Goal: Task Accomplishment & Management: Manage account settings

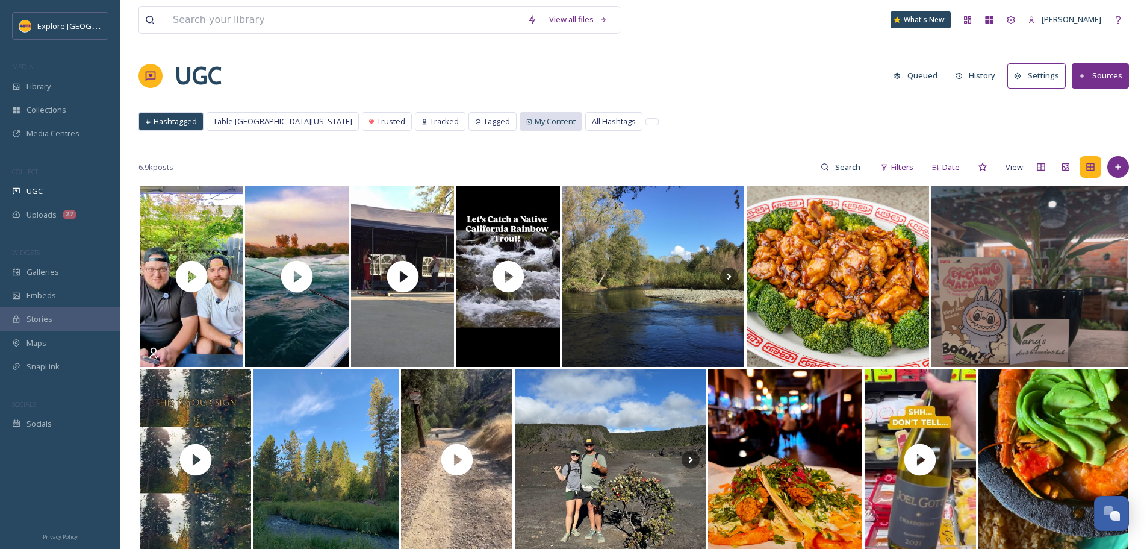
click at [535, 120] on span "My Content" at bounding box center [555, 121] width 41 height 11
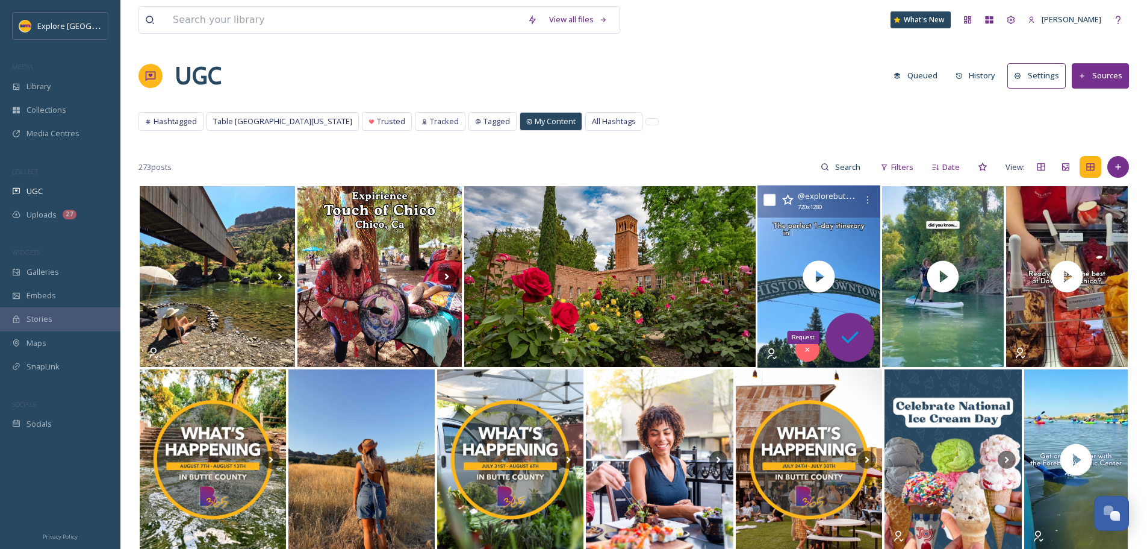
click at [844, 332] on icon at bounding box center [850, 337] width 24 height 24
click at [852, 339] on icon at bounding box center [850, 337] width 17 height 12
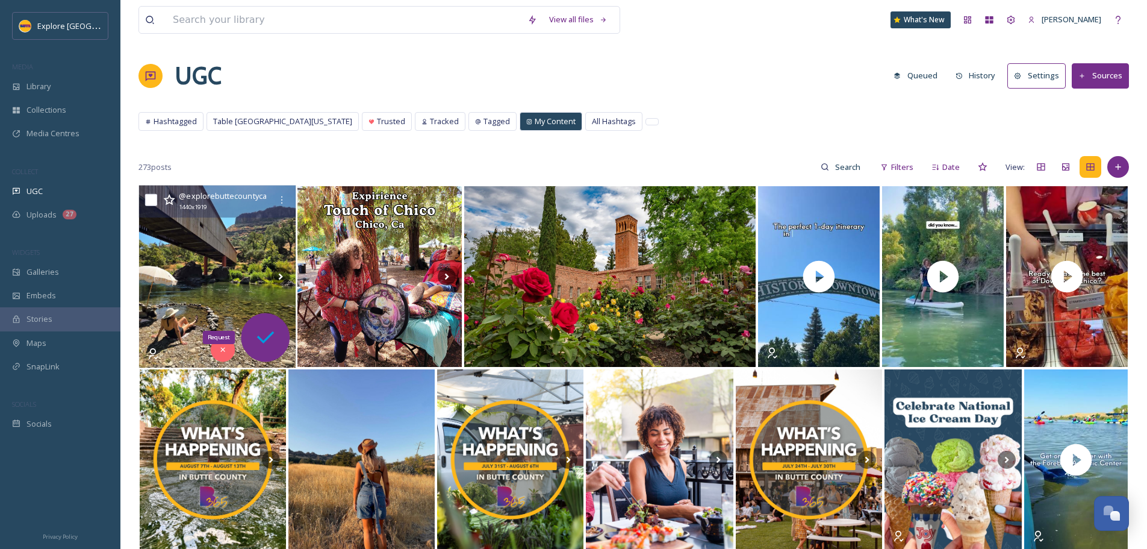
click at [263, 343] on icon at bounding box center [266, 337] width 24 height 24
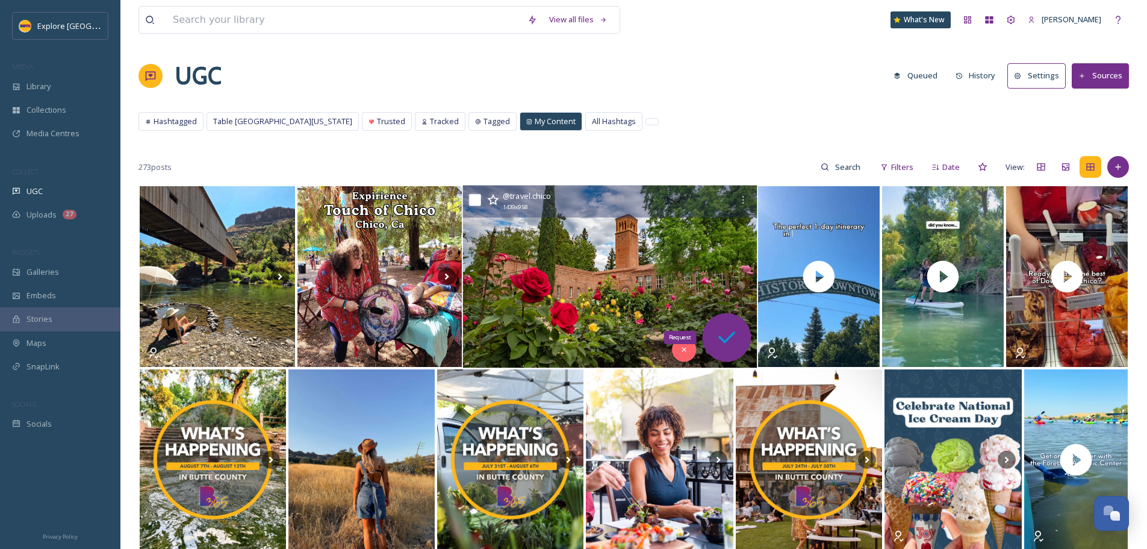
click at [736, 338] on icon at bounding box center [727, 337] width 24 height 24
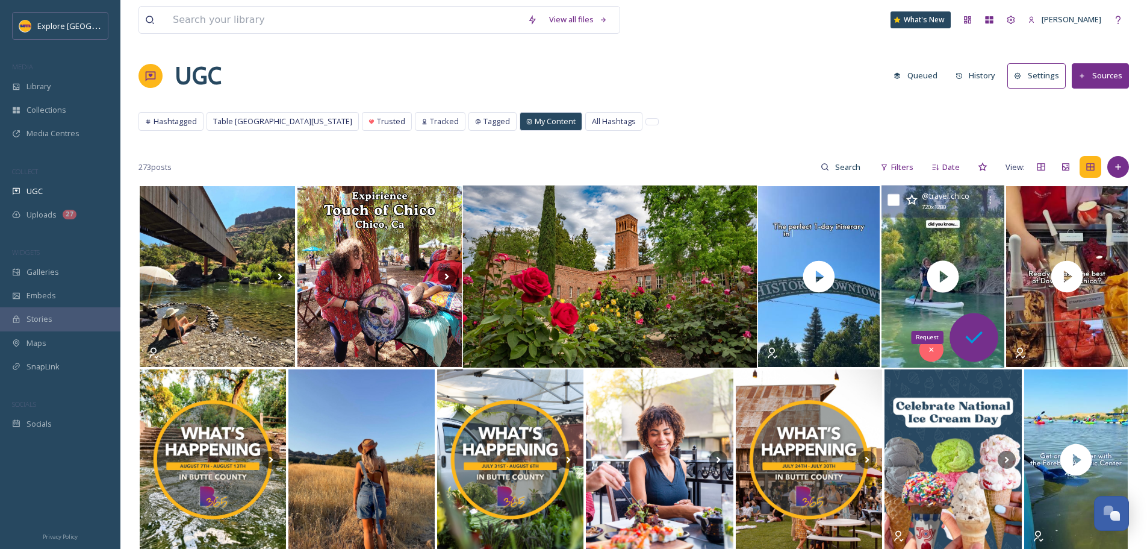
click at [971, 340] on icon at bounding box center [973, 337] width 17 height 12
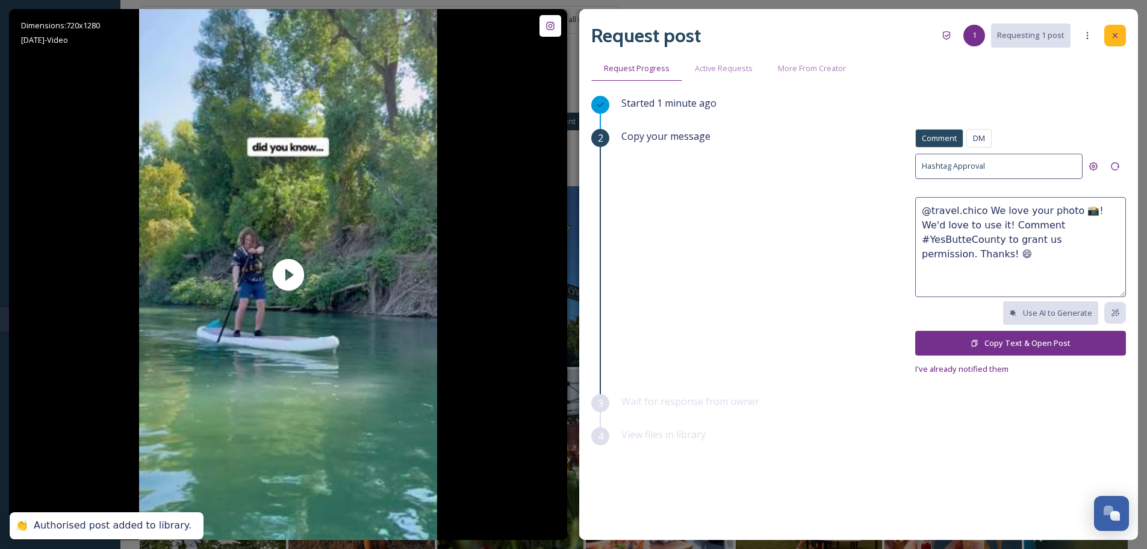
click at [1116, 34] on icon at bounding box center [1115, 35] width 5 height 5
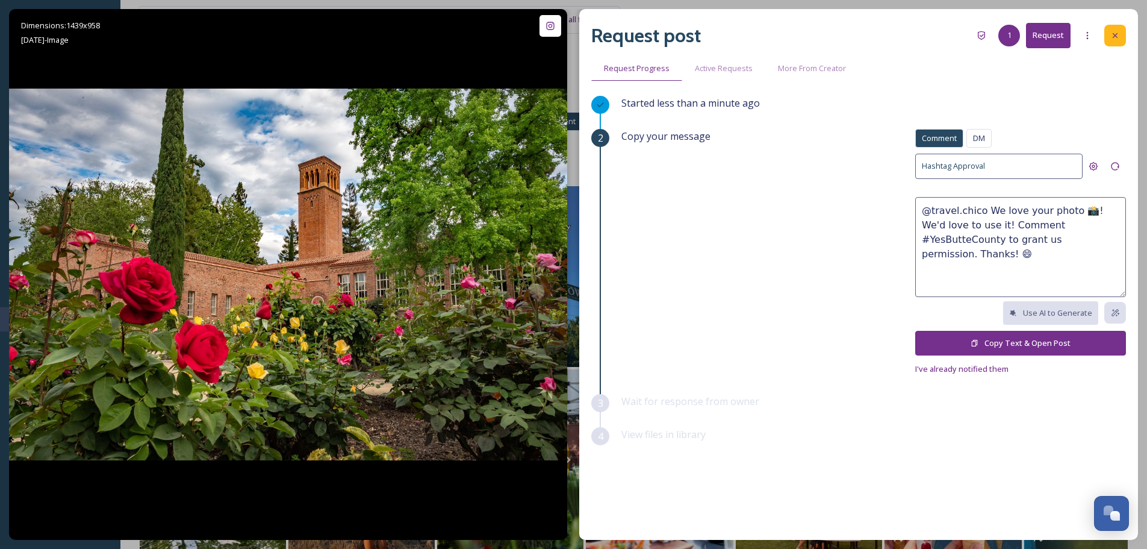
click at [1112, 42] on div at bounding box center [1115, 36] width 22 height 22
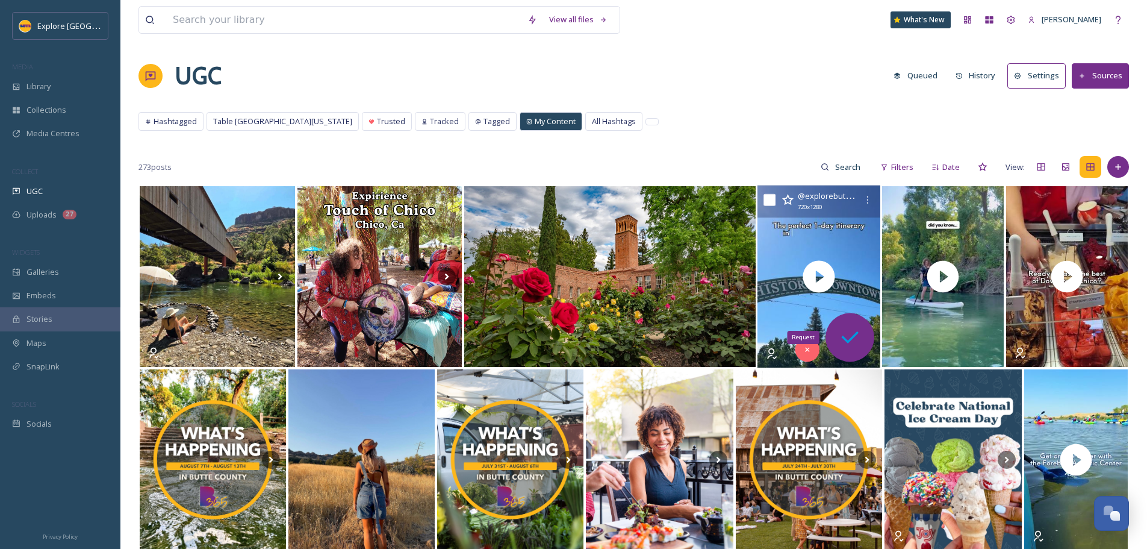
click at [842, 341] on icon at bounding box center [850, 337] width 24 height 24
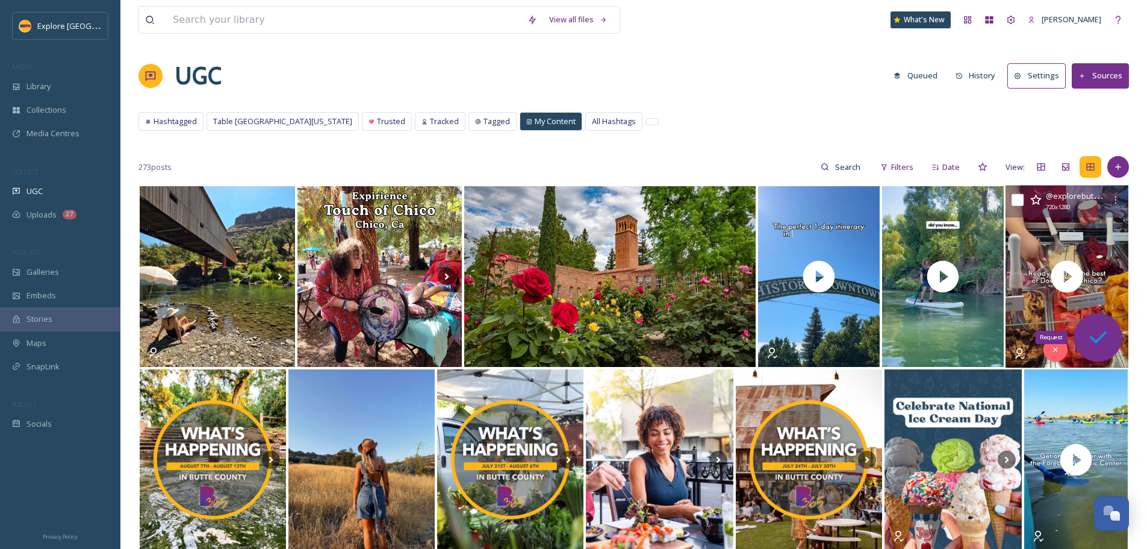
click at [1089, 339] on icon at bounding box center [1098, 337] width 24 height 24
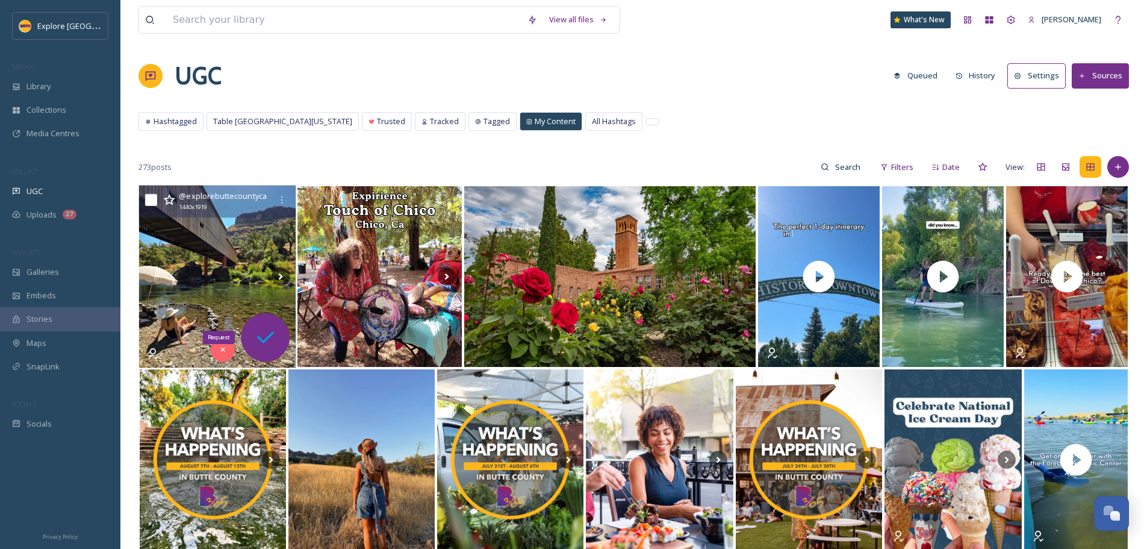
click at [267, 337] on icon at bounding box center [266, 337] width 24 height 24
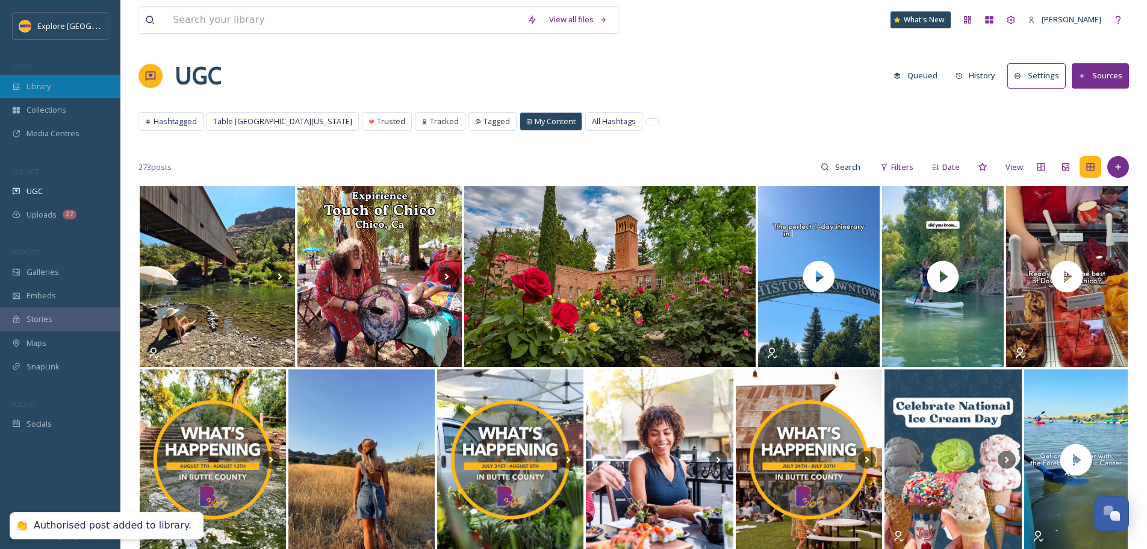
click at [72, 86] on div "Library" at bounding box center [60, 86] width 120 height 23
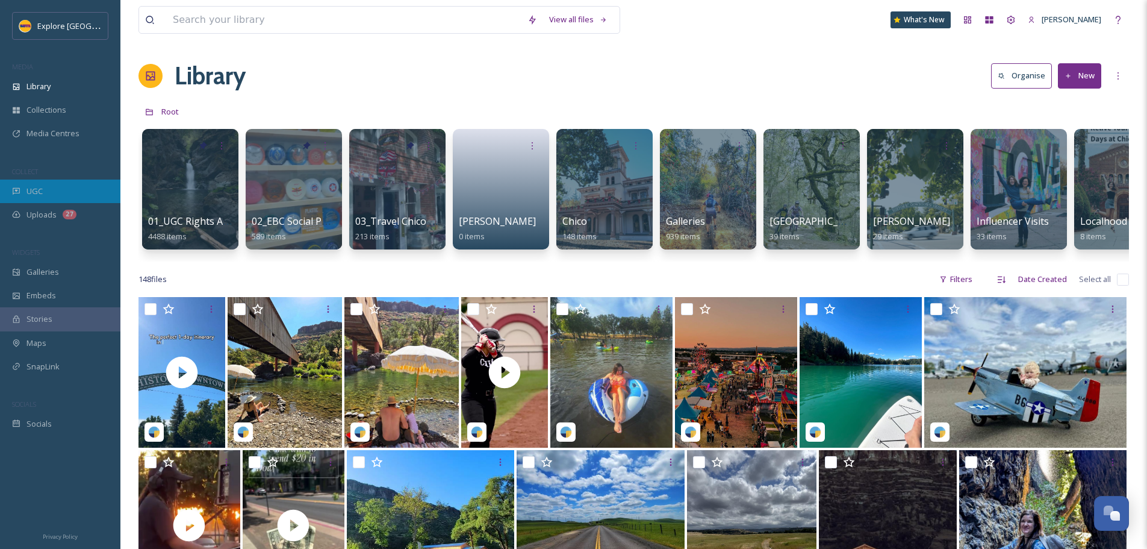
click at [22, 190] on div "UGC" at bounding box center [60, 190] width 120 height 23
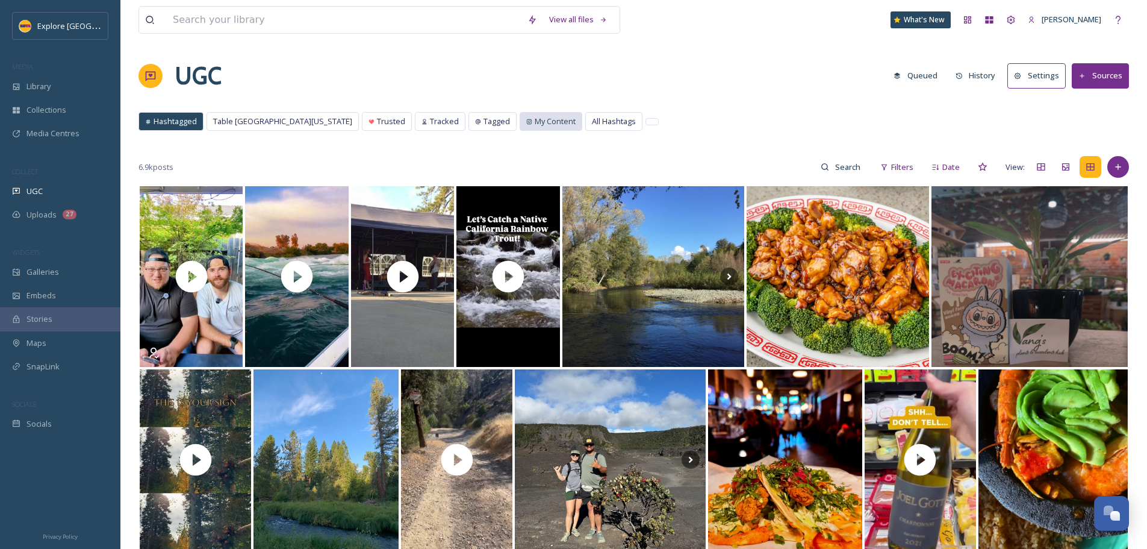
click at [535, 120] on span "My Content" at bounding box center [555, 121] width 41 height 11
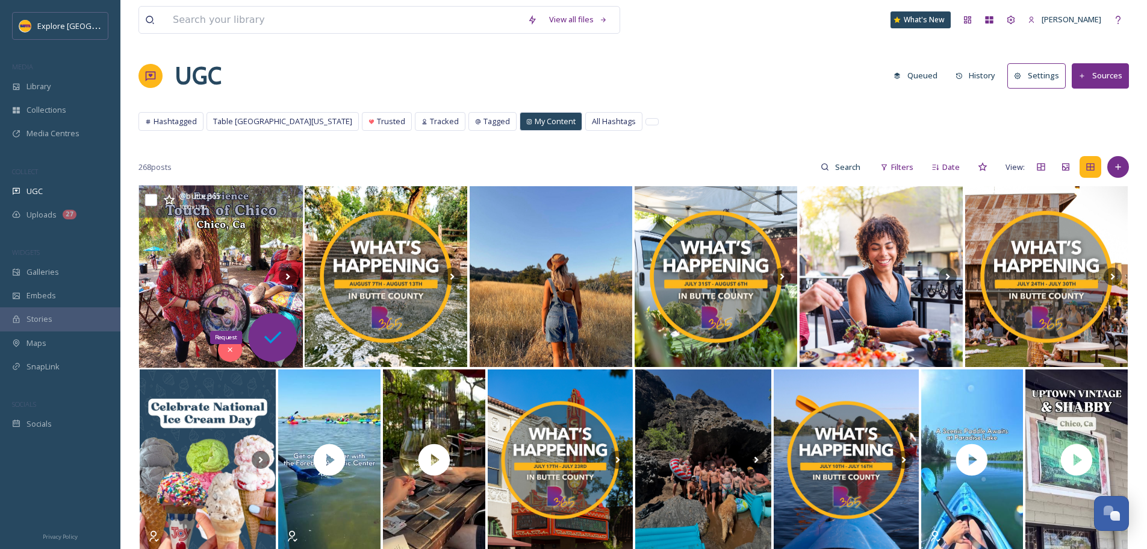
click at [277, 334] on icon at bounding box center [272, 337] width 17 height 12
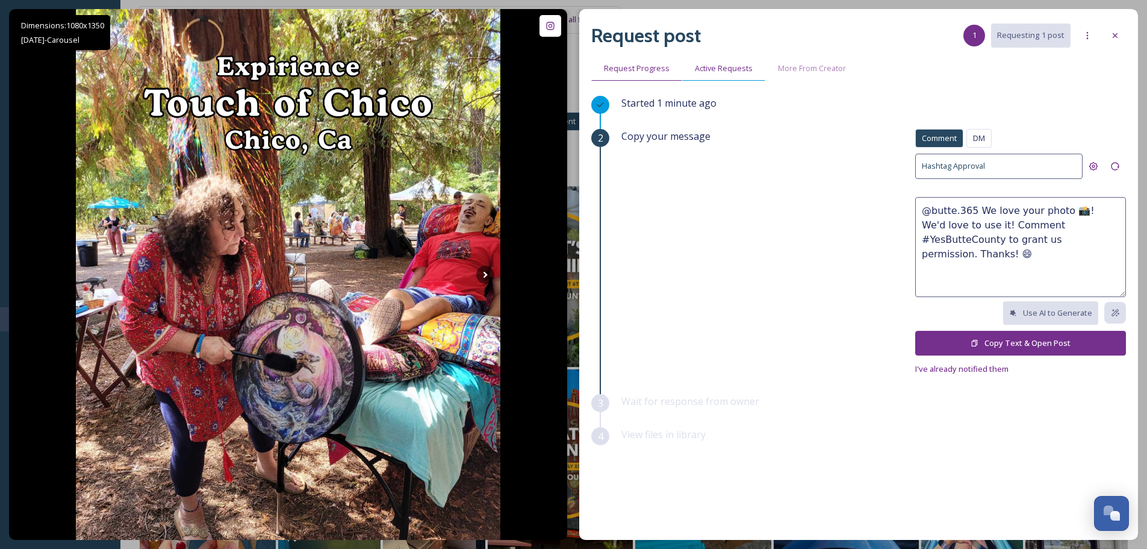
click at [723, 70] on span "Active Requests" at bounding box center [724, 68] width 58 height 11
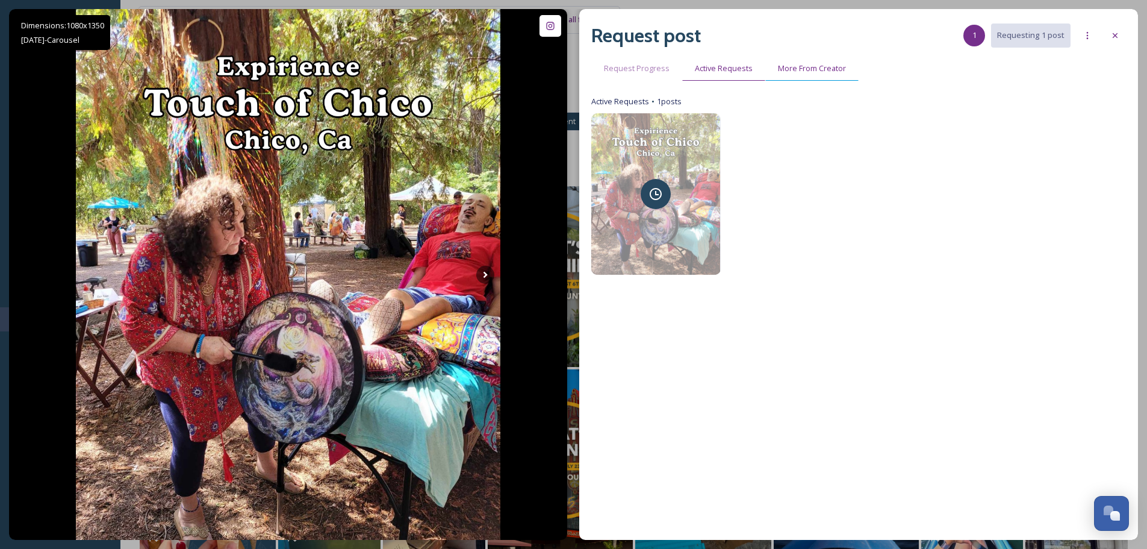
click at [827, 70] on span "More From Creator" at bounding box center [812, 68] width 68 height 11
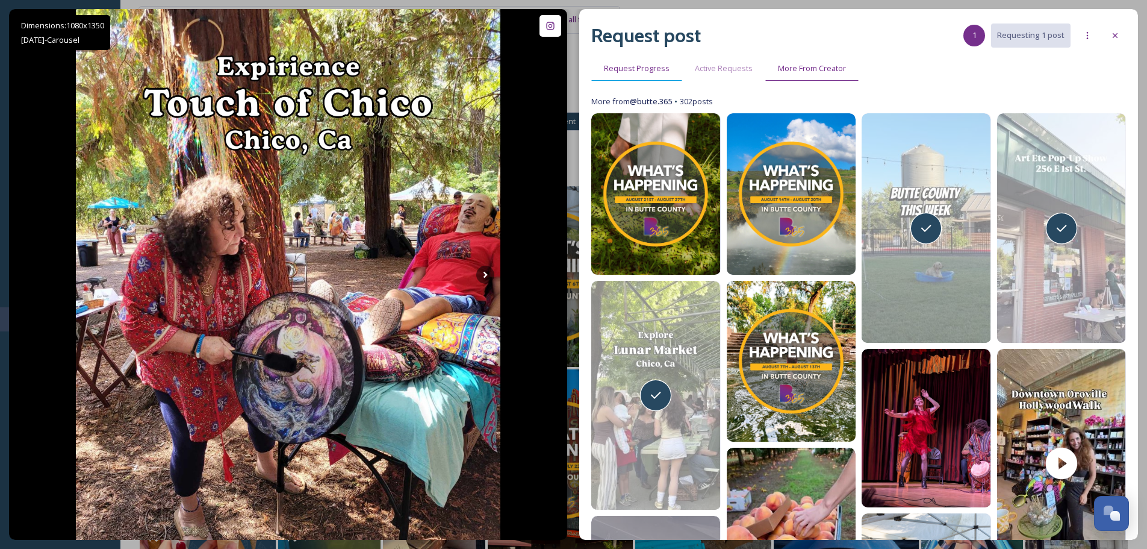
click at [633, 65] on span "Request Progress" at bounding box center [637, 68] width 66 height 11
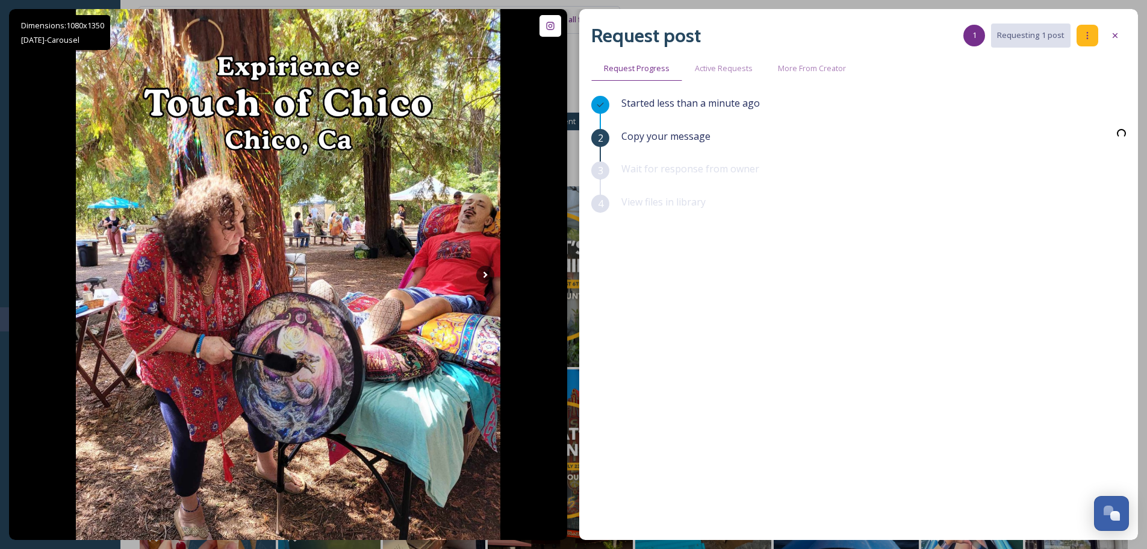
click at [1093, 38] on div at bounding box center [1088, 36] width 22 height 22
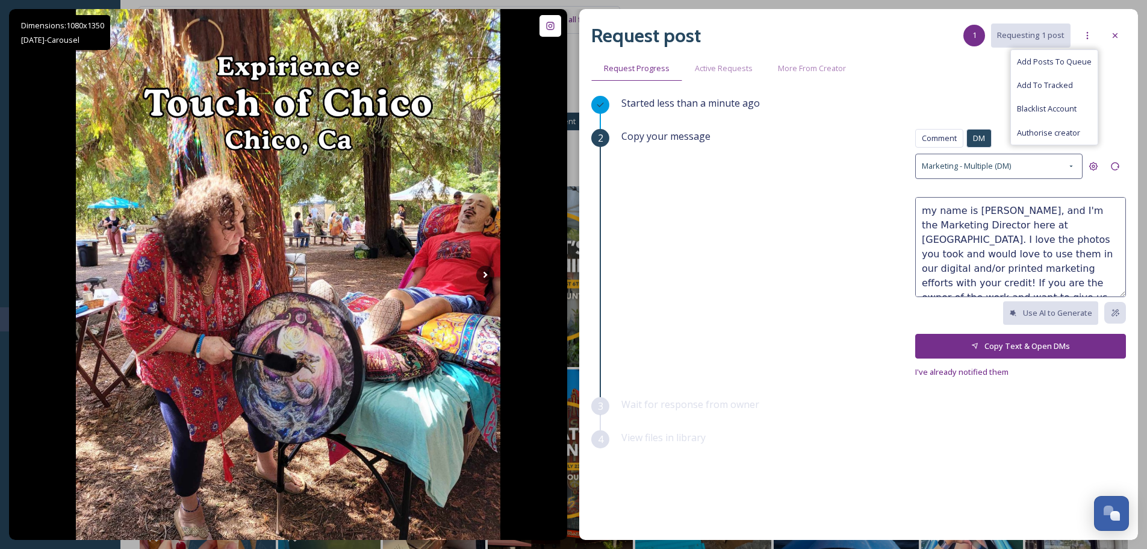
click at [886, 44] on div "Request post 1 Requesting 1 post Add Posts To Queue Add To Tracked Blacklist Ac…" at bounding box center [858, 35] width 535 height 29
click at [1119, 39] on icon at bounding box center [1115, 36] width 10 height 10
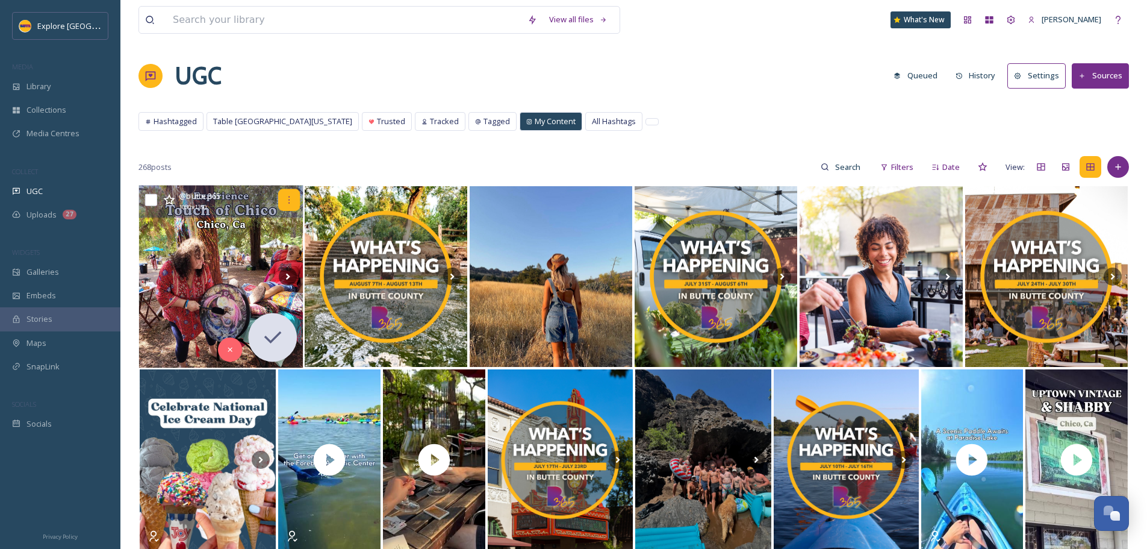
click at [285, 204] on icon at bounding box center [289, 200] width 10 height 10
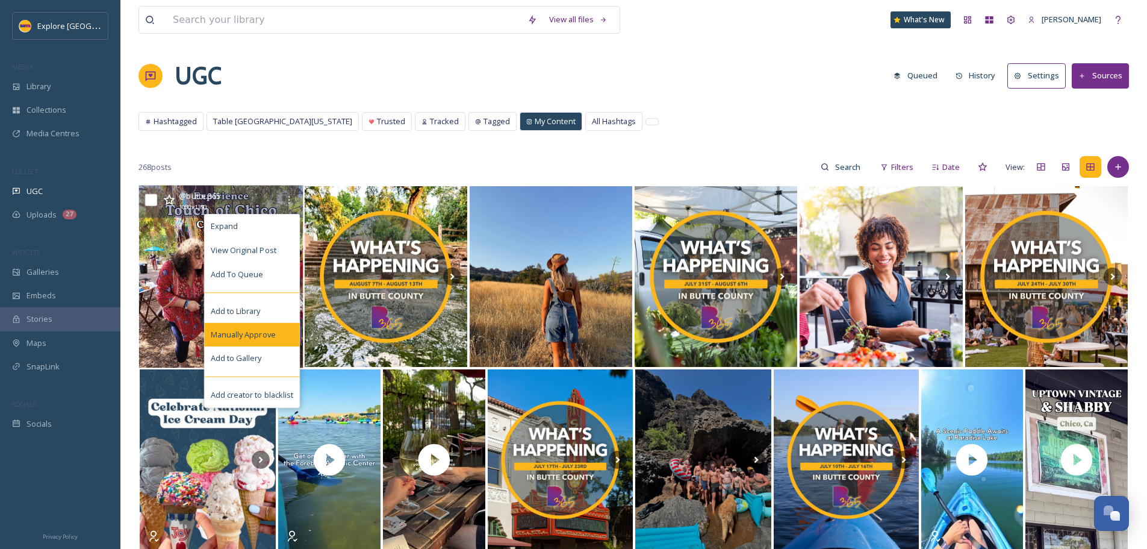
click at [267, 323] on div "Manually Approve" at bounding box center [252, 335] width 95 height 24
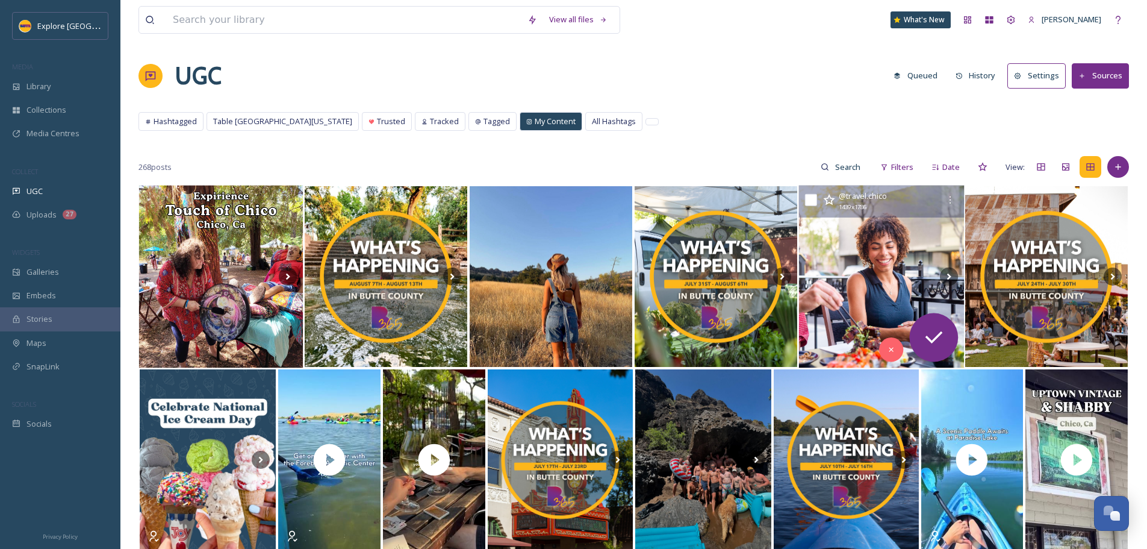
scroll to position [120, 0]
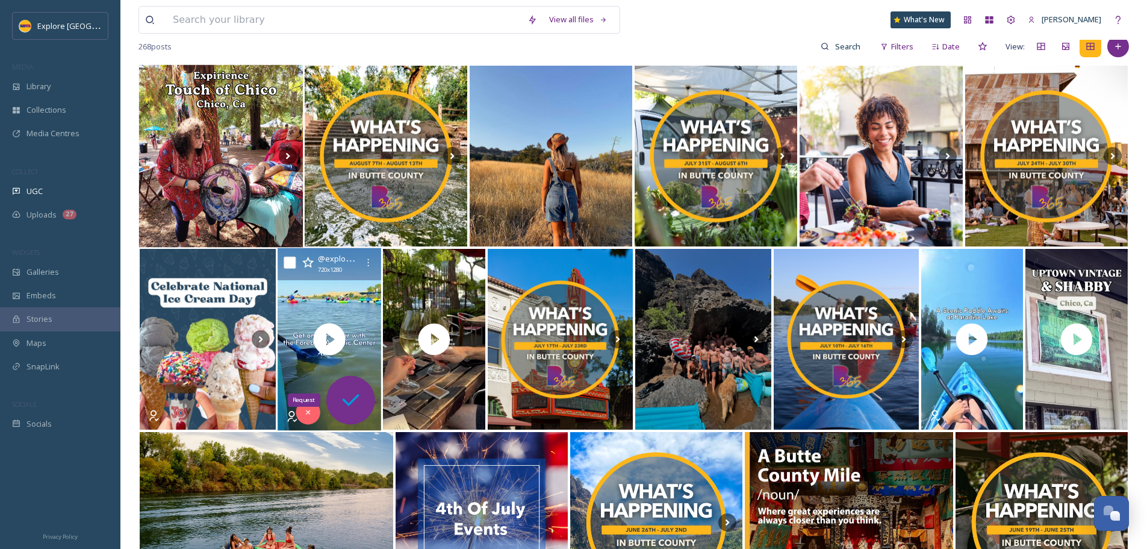
click at [349, 401] on icon at bounding box center [350, 400] width 24 height 24
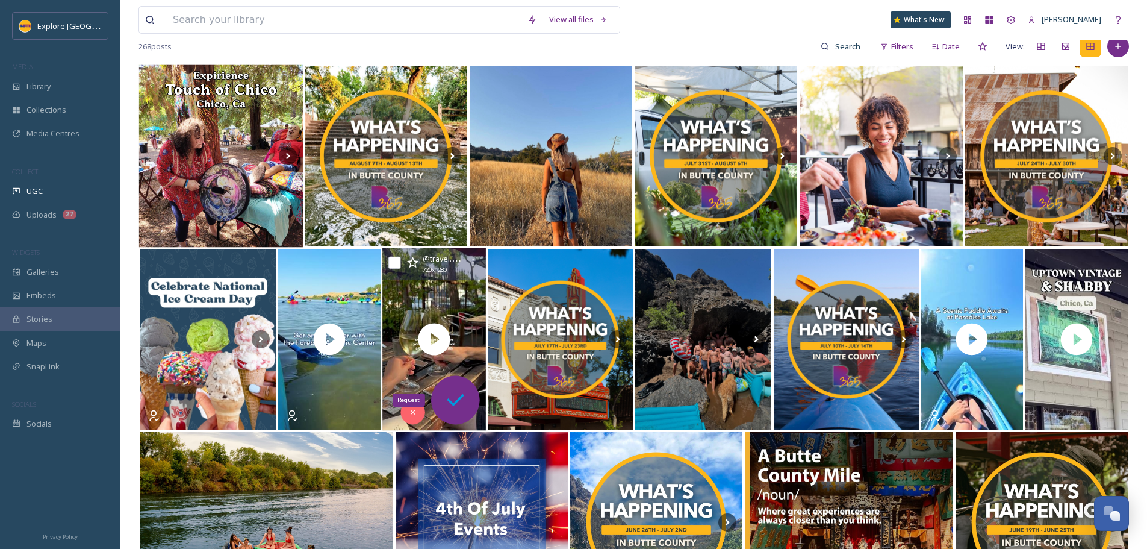
click at [455, 408] on icon at bounding box center [455, 400] width 24 height 24
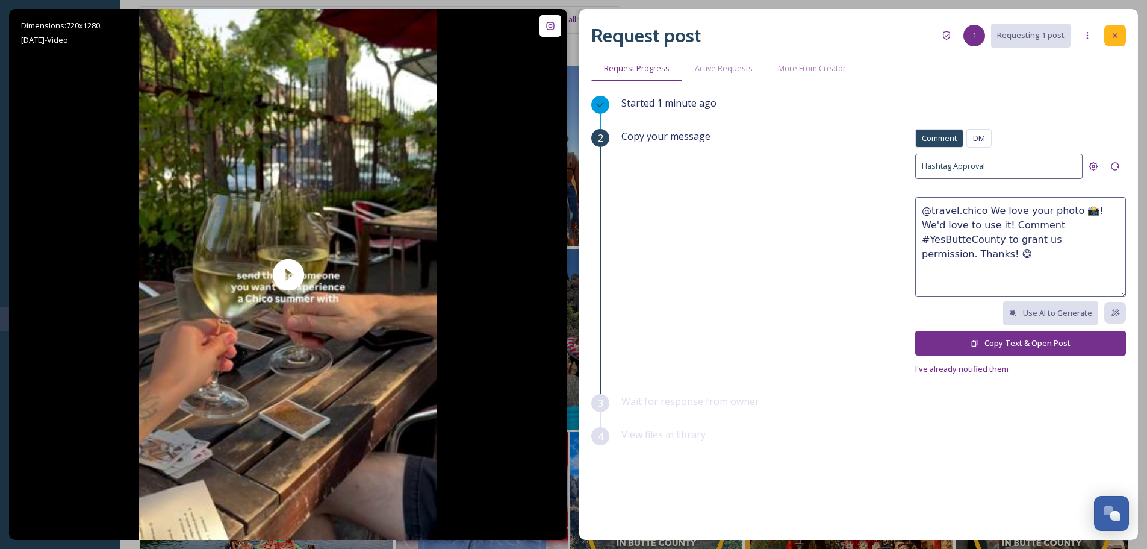
click at [1116, 30] on div at bounding box center [1115, 36] width 22 height 22
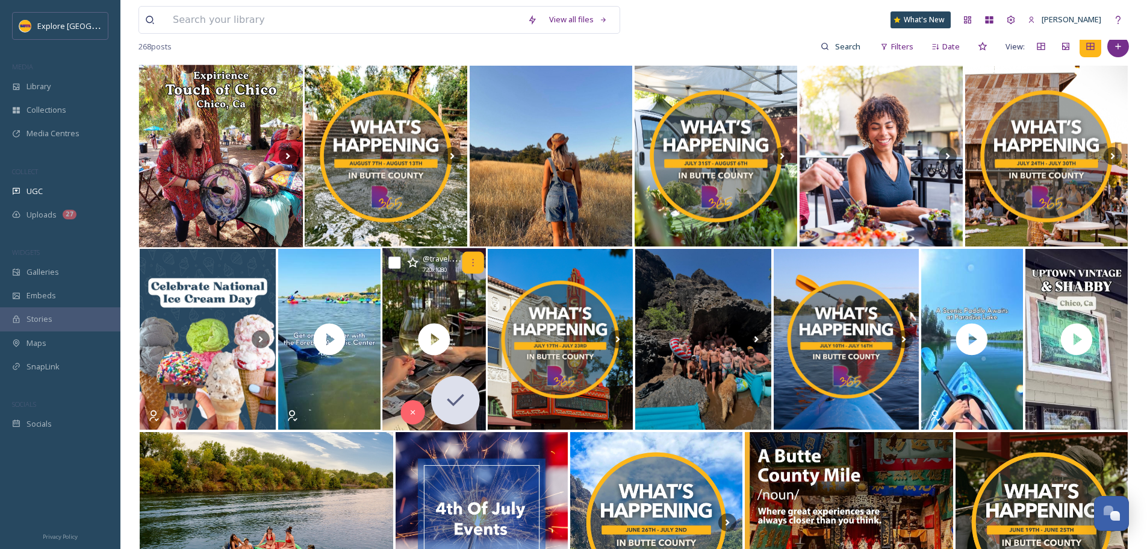
click at [465, 264] on div at bounding box center [473, 263] width 22 height 22
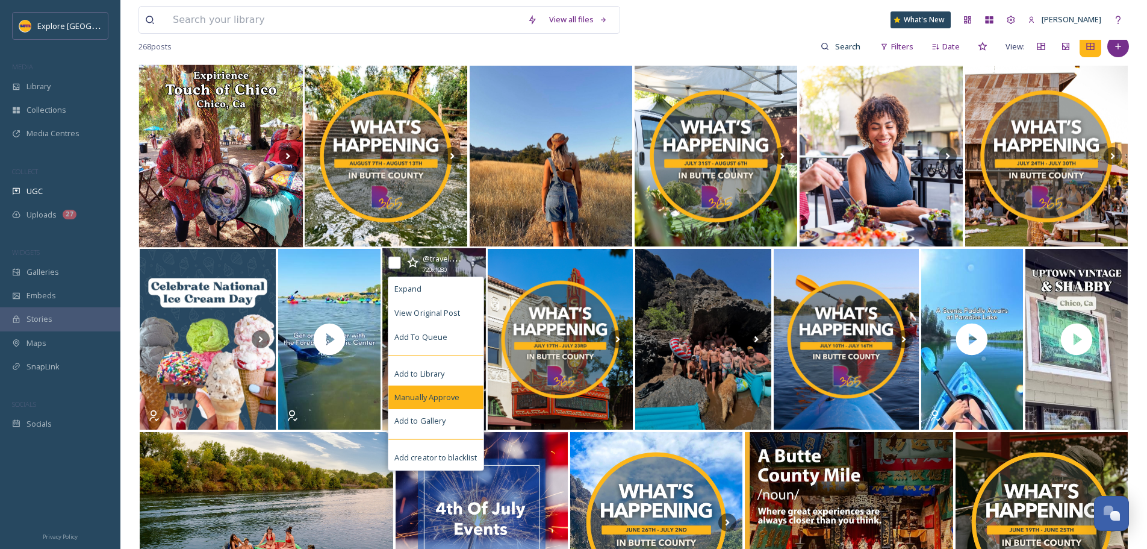
click at [444, 394] on span "Manually Approve" at bounding box center [426, 396] width 65 height 11
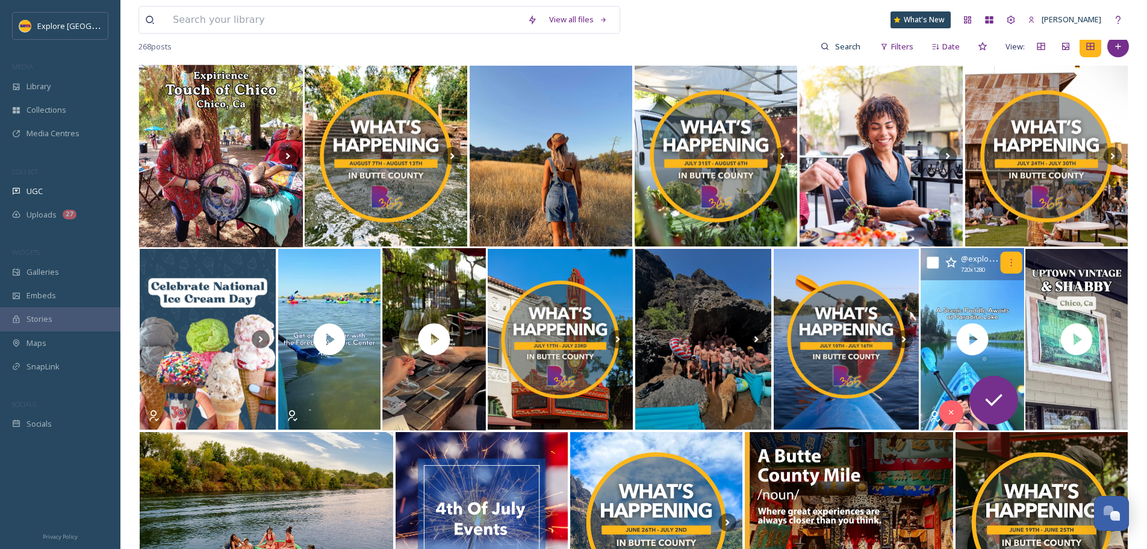
click at [1015, 261] on icon at bounding box center [1011, 263] width 10 height 10
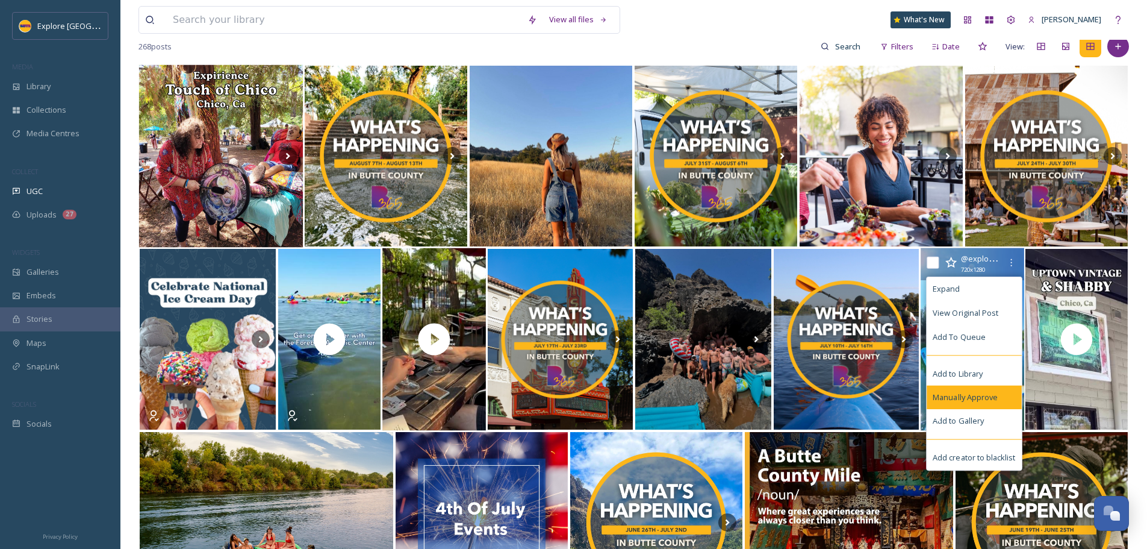
click at [973, 396] on span "Manually Approve" at bounding box center [965, 396] width 65 height 11
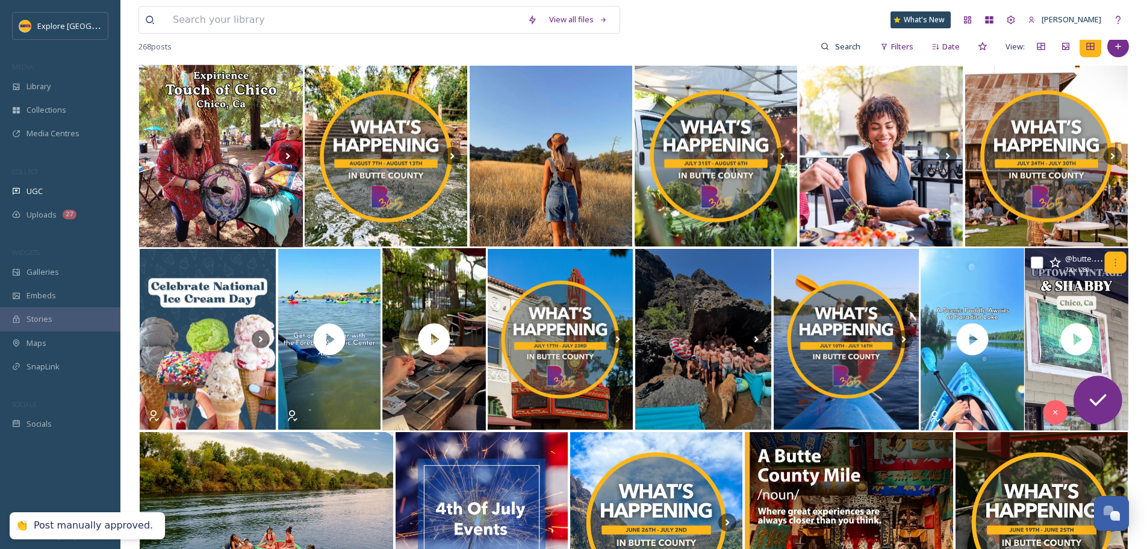
click at [1115, 267] on icon at bounding box center [1116, 263] width 10 height 10
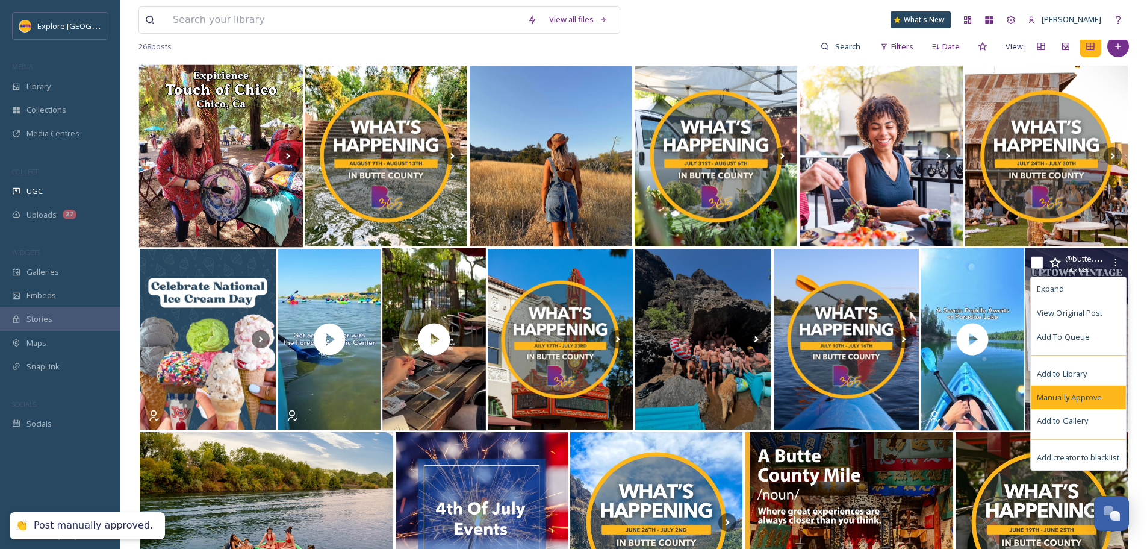
click at [1073, 396] on span "Manually Approve" at bounding box center [1069, 396] width 65 height 11
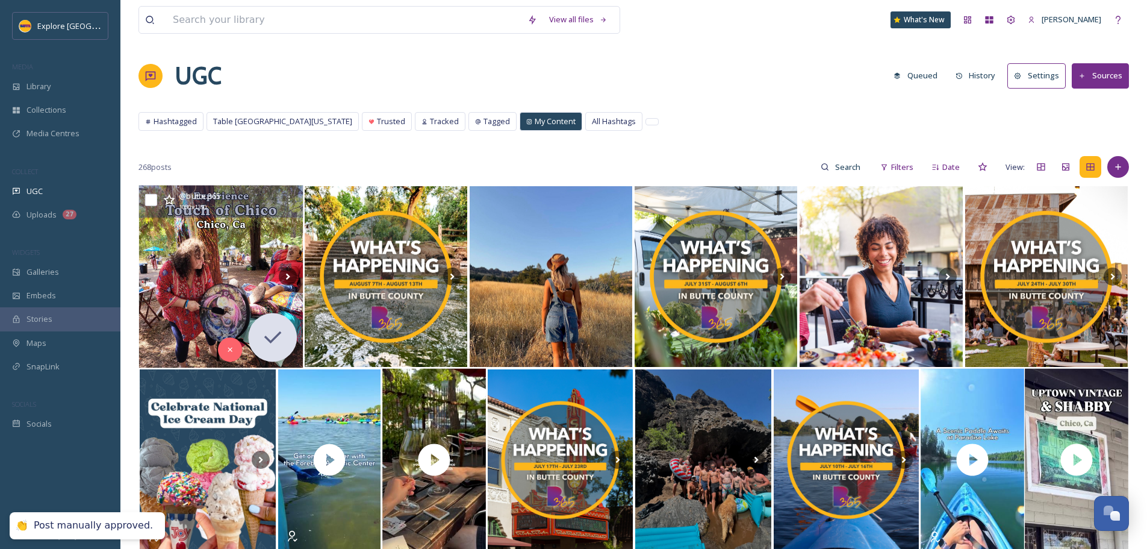
click at [287, 198] on icon at bounding box center [289, 200] width 10 height 10
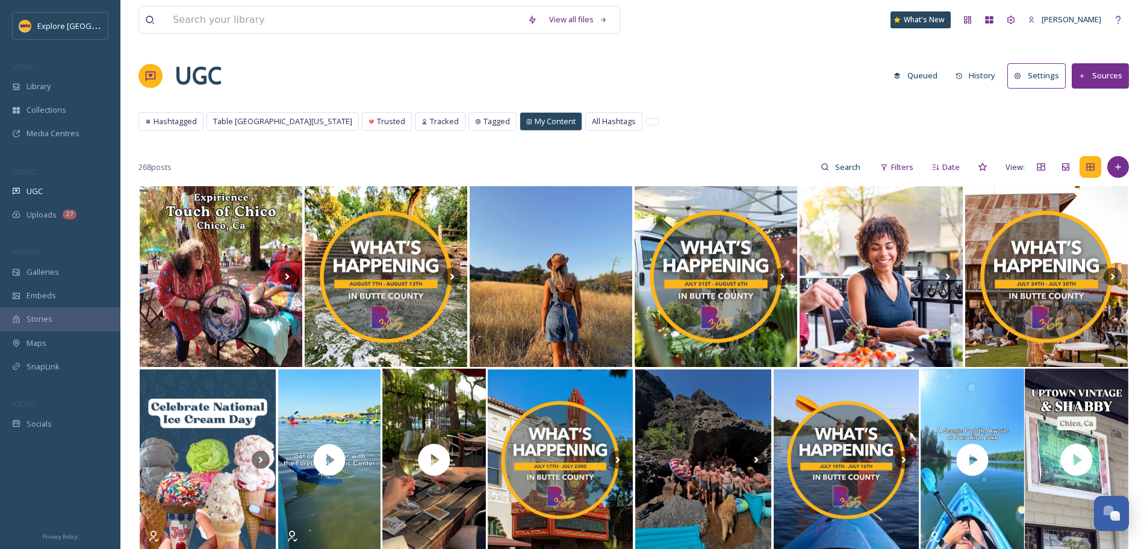
click at [649, 129] on div "Hashtagged Table Mountain [US_STATE] Trusted Tracked Tagged My Content All Hash…" at bounding box center [634, 124] width 991 height 25
click at [91, 86] on div "Library" at bounding box center [60, 86] width 120 height 23
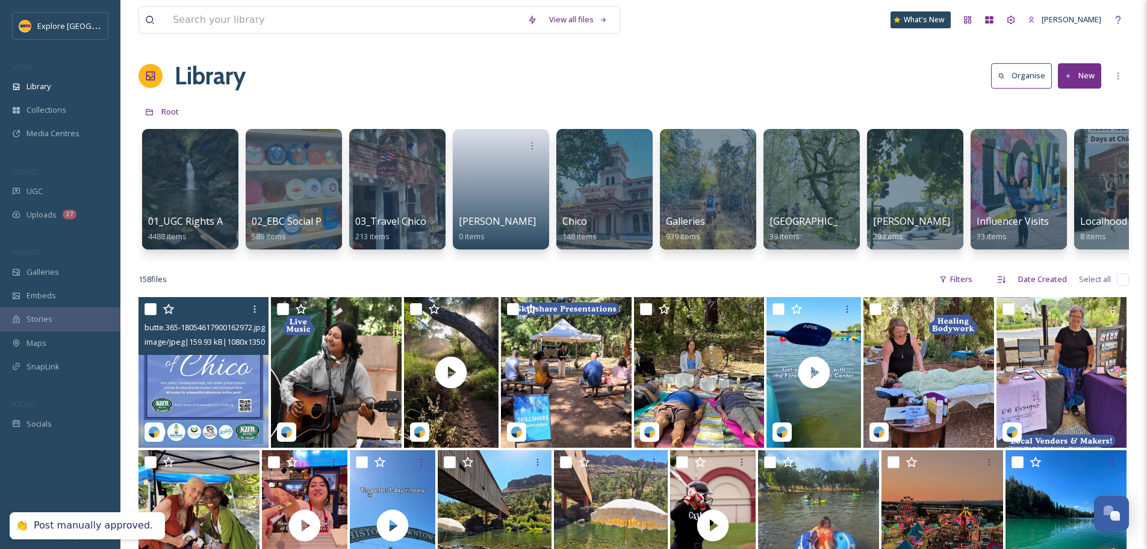
click at [149, 315] on input "checkbox" at bounding box center [151, 309] width 12 height 12
checkbox input "true"
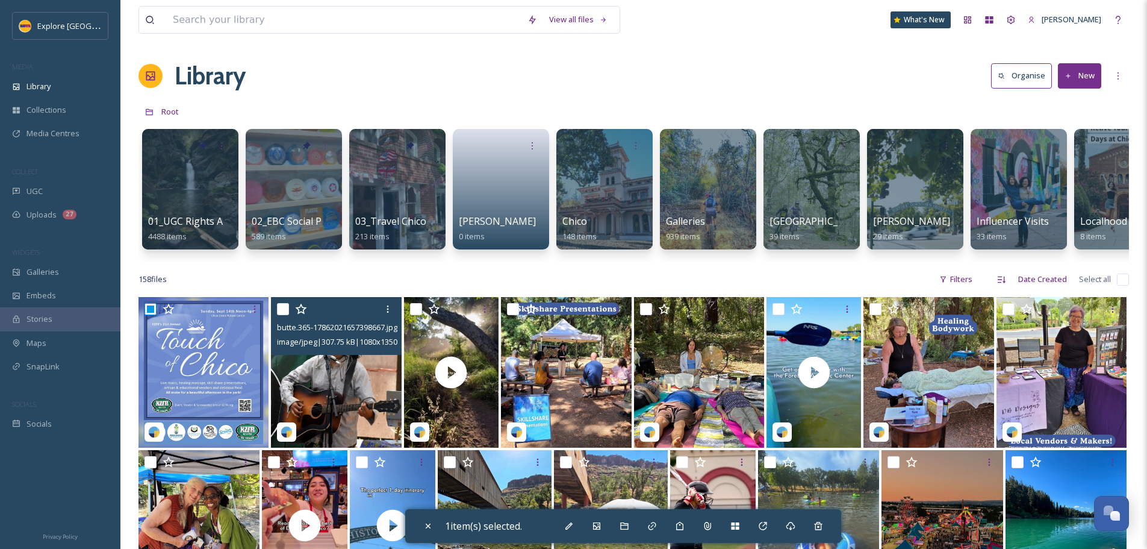
click at [281, 315] on input "checkbox" at bounding box center [283, 309] width 12 height 12
checkbox input "true"
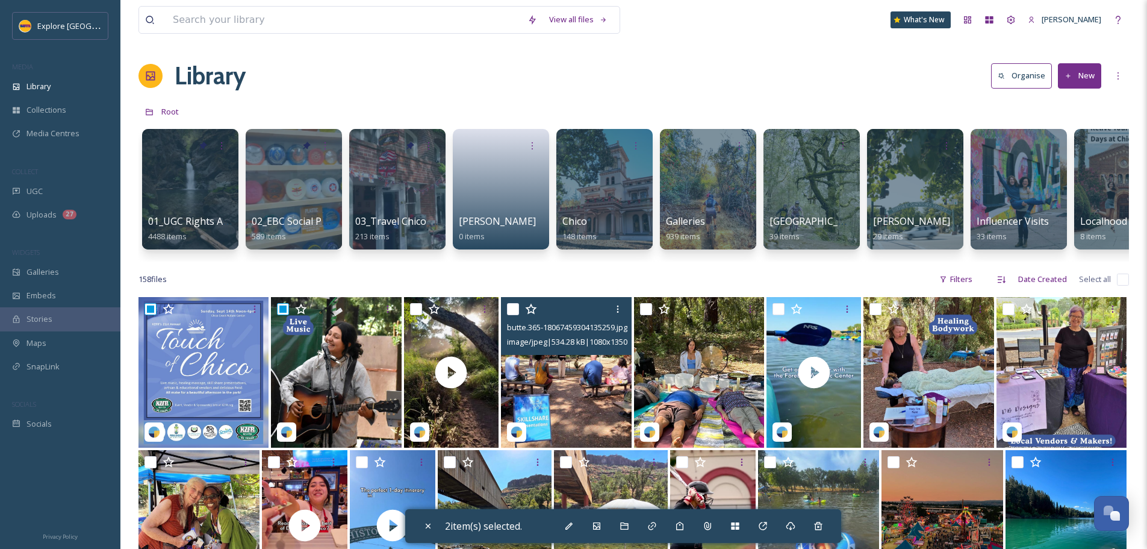
click at [511, 315] on input "checkbox" at bounding box center [513, 309] width 12 height 12
checkbox input "true"
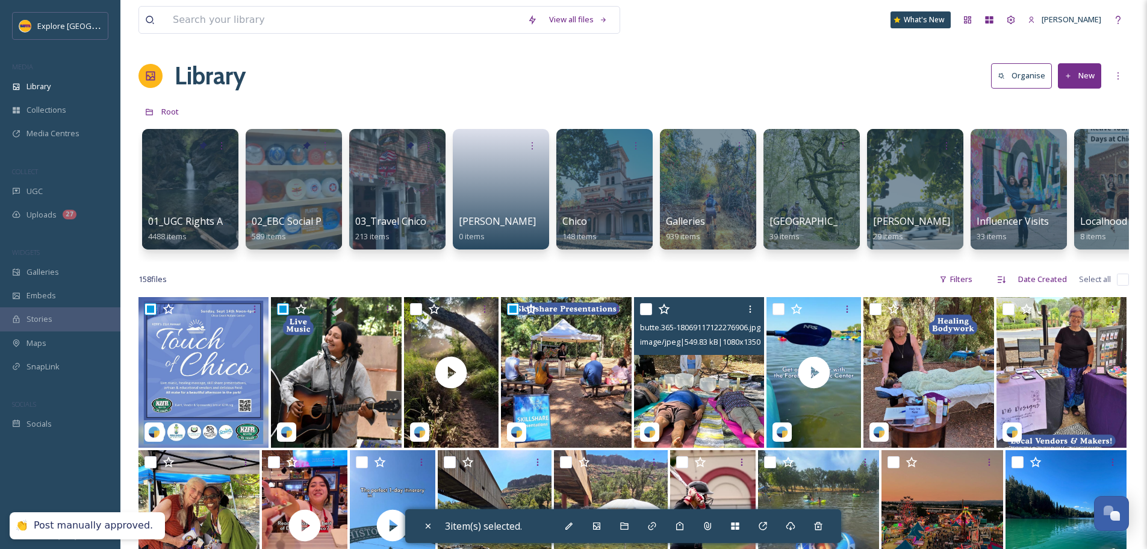
click at [647, 315] on input "checkbox" at bounding box center [646, 309] width 12 height 12
checkbox input "true"
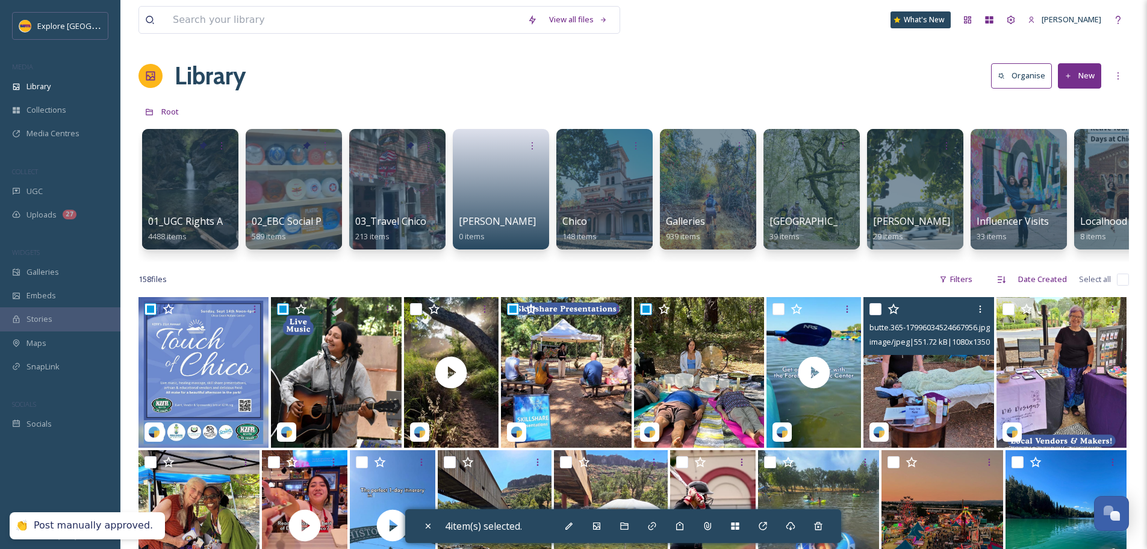
click at [877, 315] on input "checkbox" at bounding box center [876, 309] width 12 height 12
checkbox input "true"
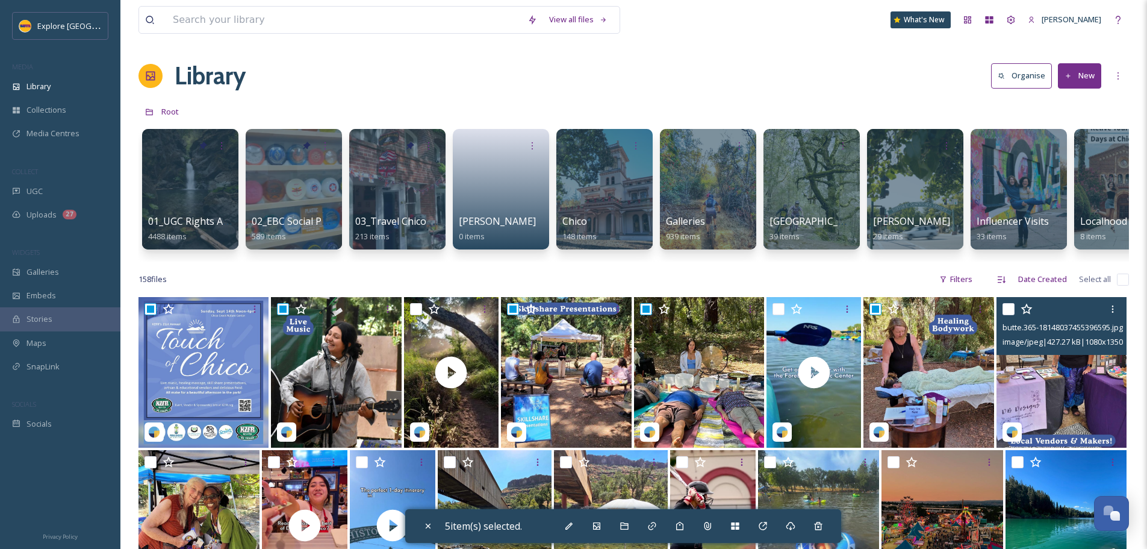
click at [1009, 315] on input "checkbox" at bounding box center [1009, 309] width 12 height 12
checkbox input "true"
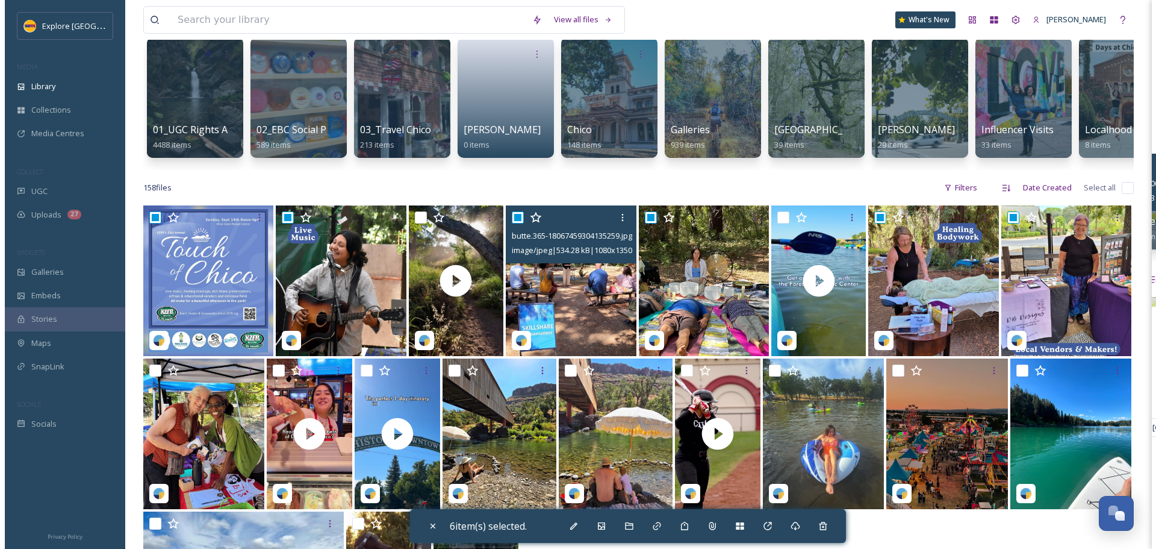
scroll to position [120, 0]
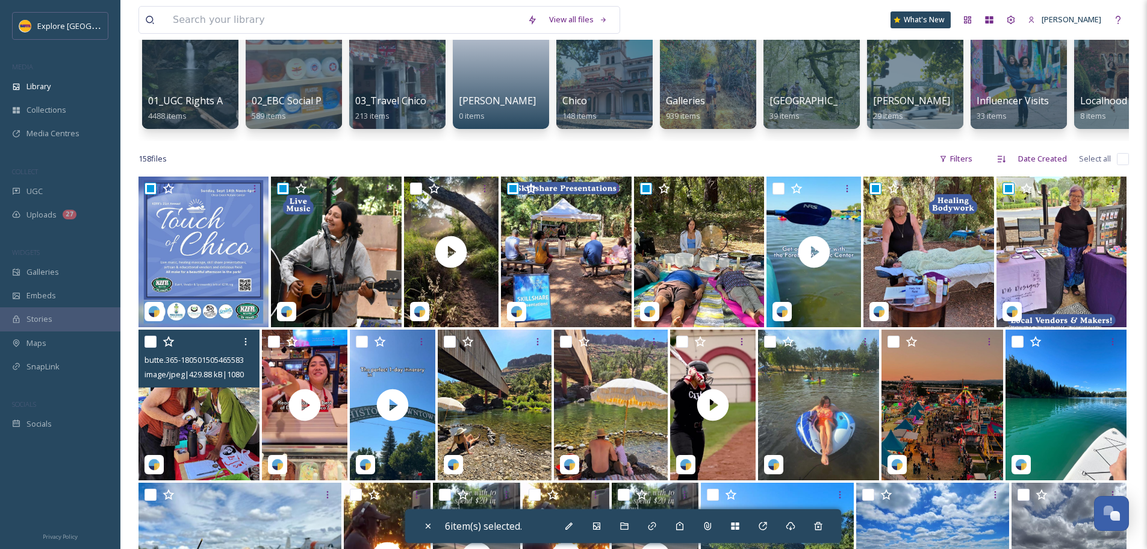
click at [153, 347] on input "checkbox" at bounding box center [151, 341] width 12 height 12
checkbox input "true"
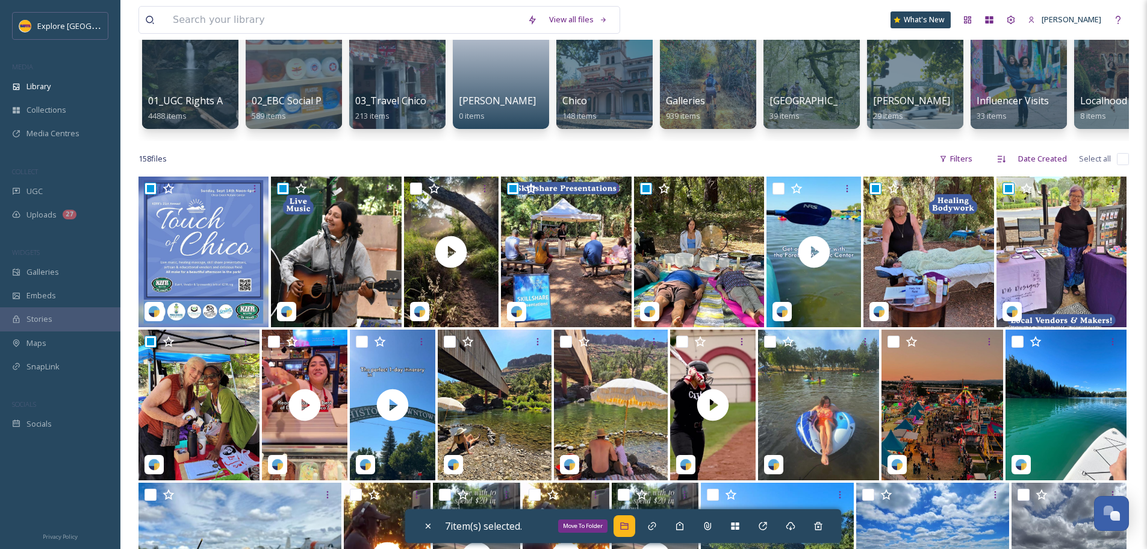
click at [621, 525] on div "Move To Folder" at bounding box center [625, 526] width 22 height 22
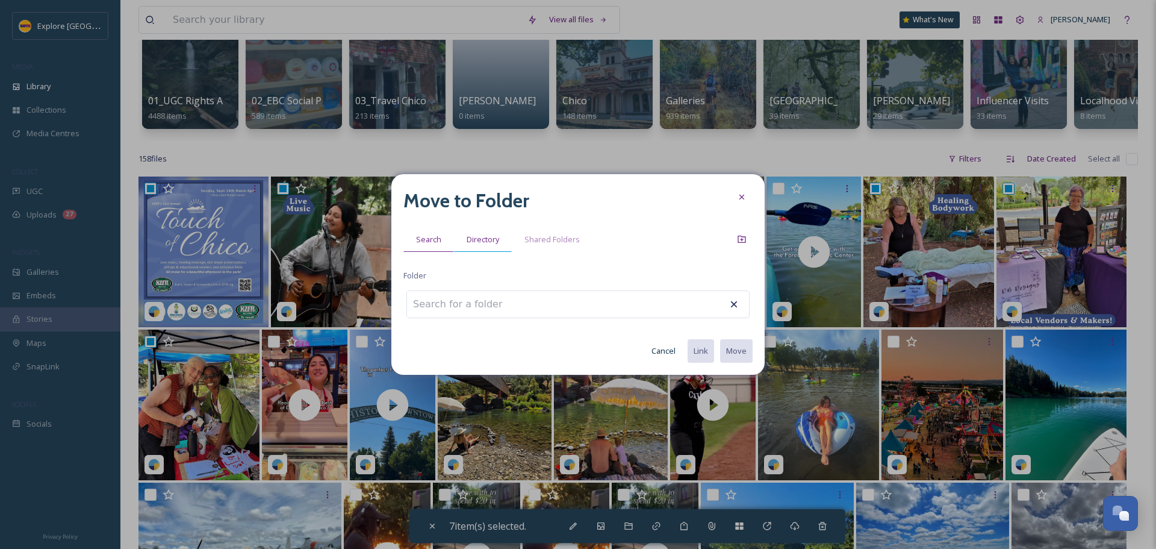
click at [509, 237] on div "Directory" at bounding box center [483, 239] width 58 height 25
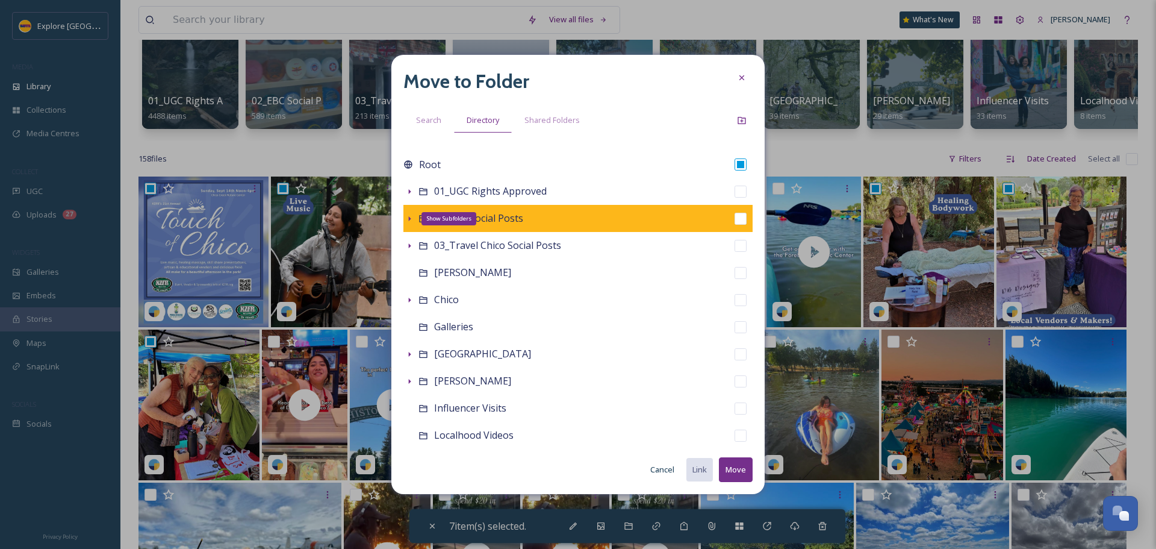
click at [406, 221] on icon at bounding box center [410, 219] width 10 height 10
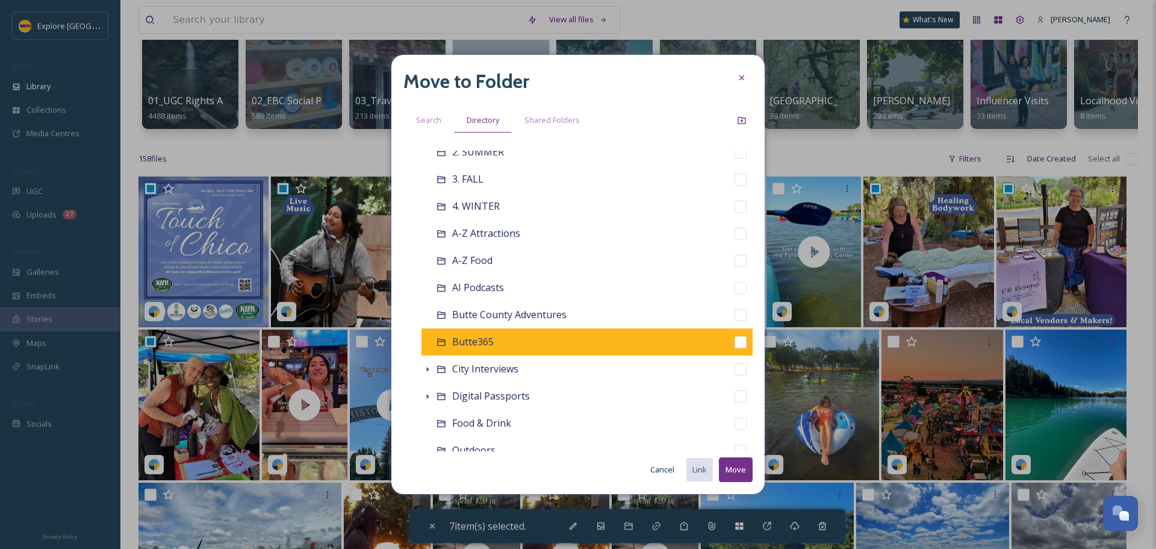
click at [735, 343] on input "checkbox" at bounding box center [741, 342] width 12 height 12
checkbox input "true"
checkbox input "false"
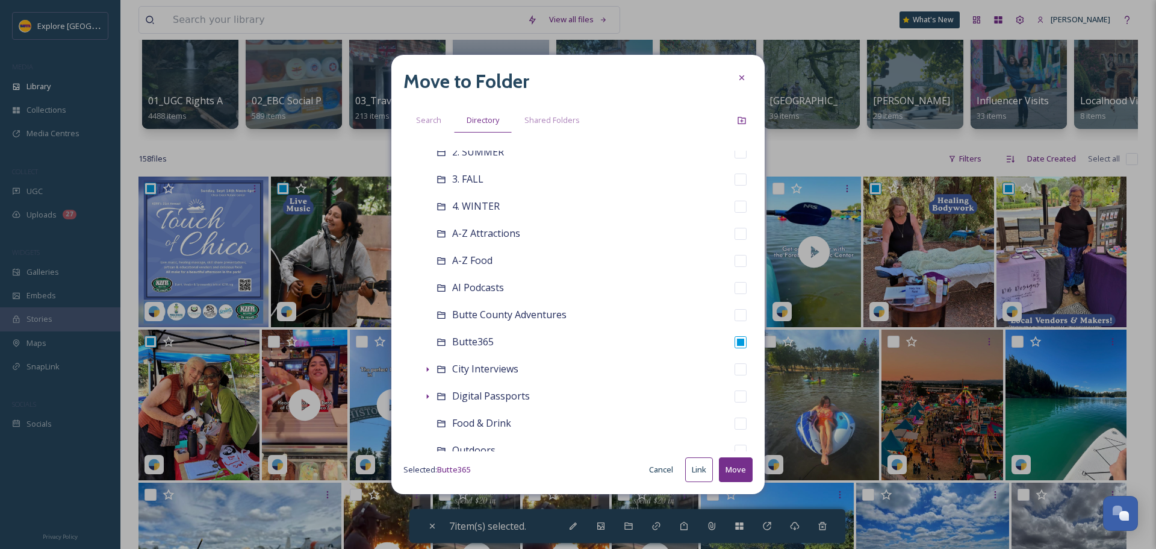
click at [747, 474] on button "Move" at bounding box center [736, 469] width 34 height 25
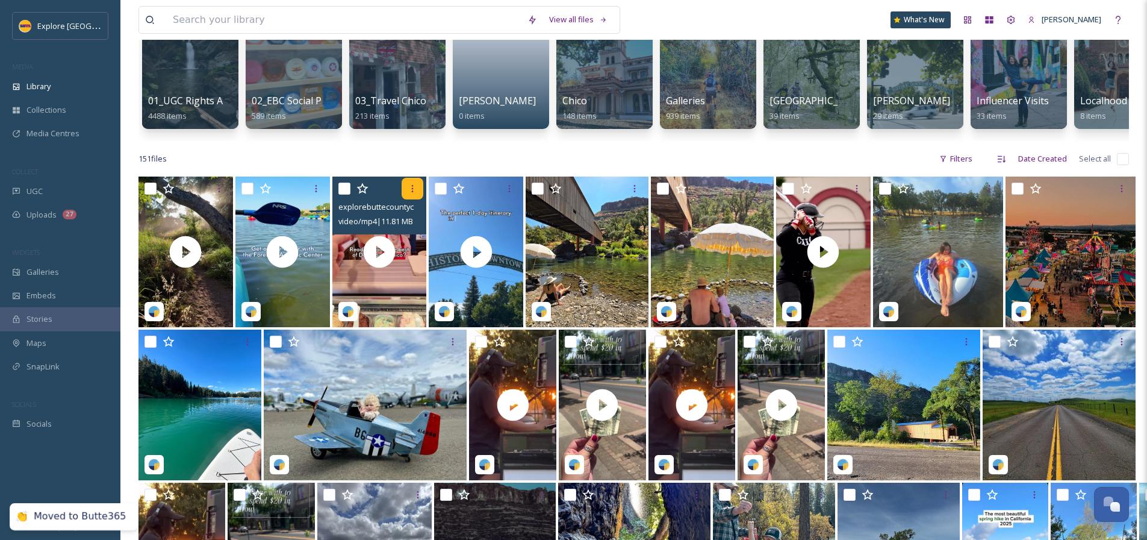
click at [415, 199] on div at bounding box center [413, 189] width 22 height 22
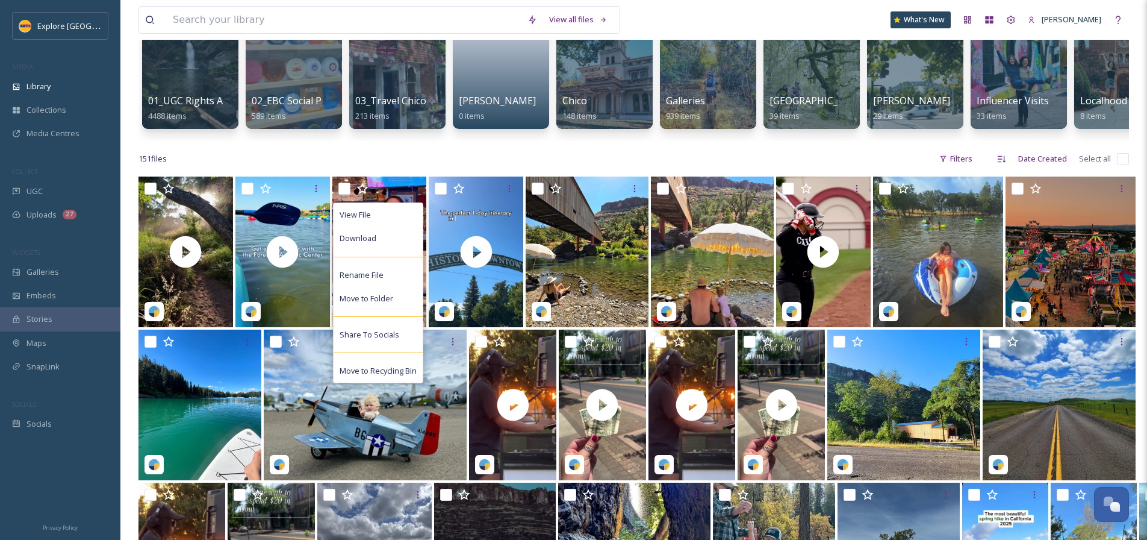
click at [422, 161] on div "151 file s Filters Date Created Select all" at bounding box center [634, 158] width 991 height 23
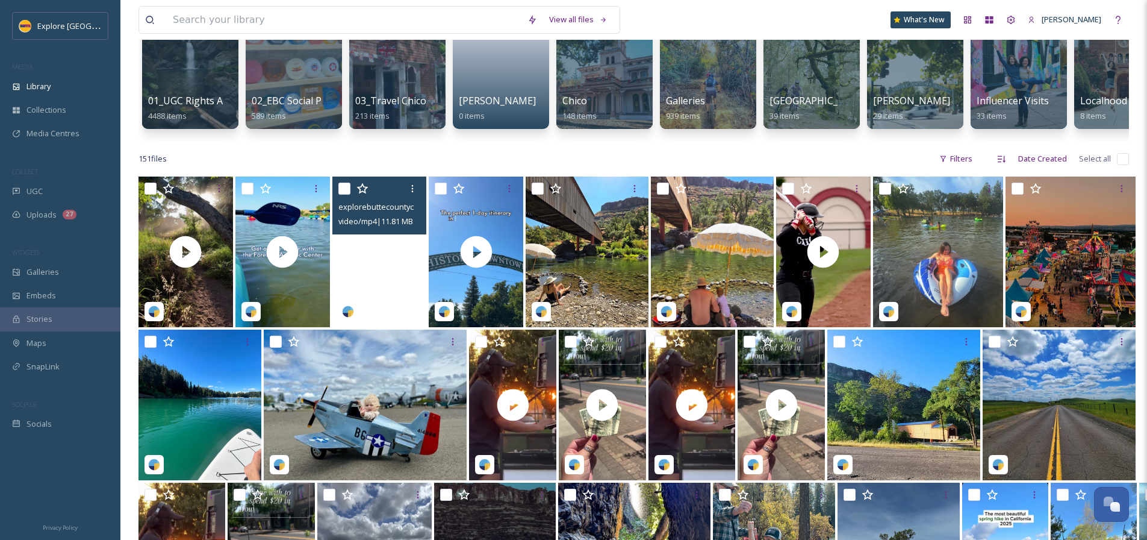
click at [405, 272] on video "explorebuttecountyca-5333130.mp4" at bounding box center [379, 251] width 95 height 151
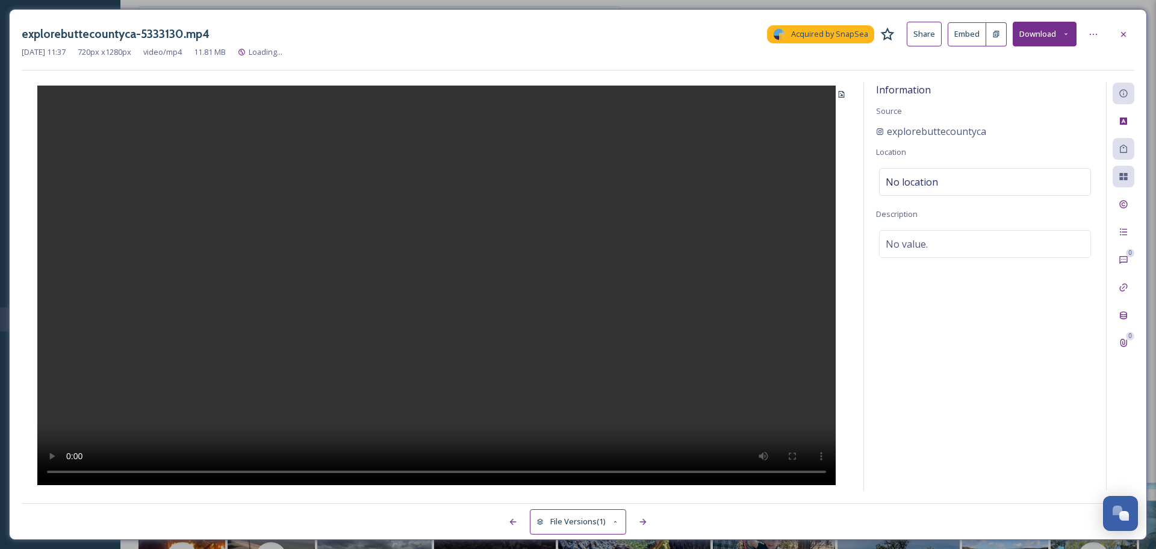
click at [996, 28] on button at bounding box center [996, 34] width 20 height 24
click at [1124, 36] on icon at bounding box center [1124, 35] width 10 height 10
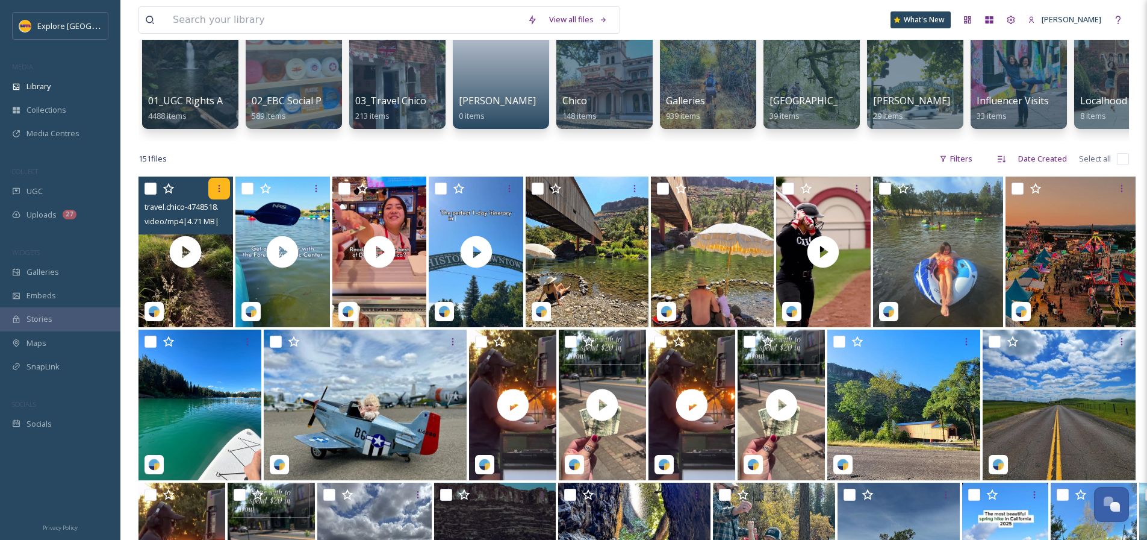
click at [216, 193] on icon at bounding box center [219, 189] width 10 height 10
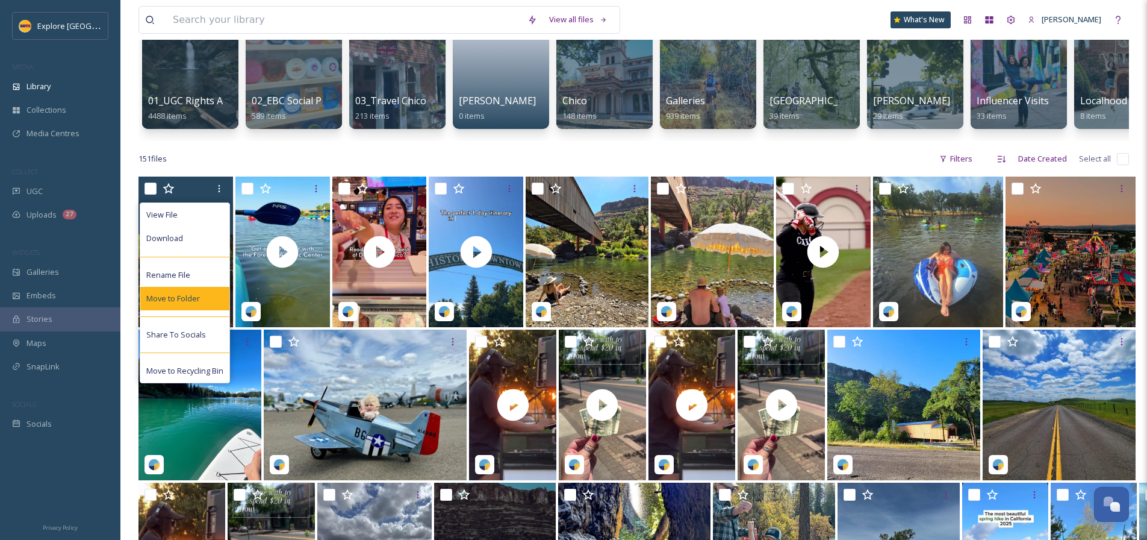
click at [191, 303] on span "Move to Folder" at bounding box center [173, 298] width 54 height 11
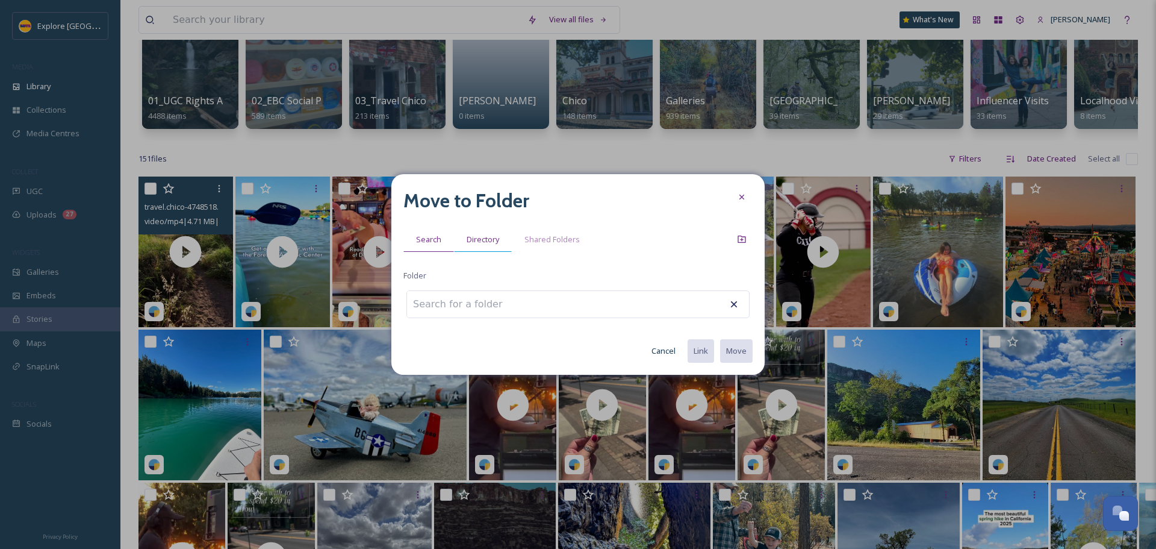
click at [494, 241] on span "Directory" at bounding box center [483, 239] width 33 height 11
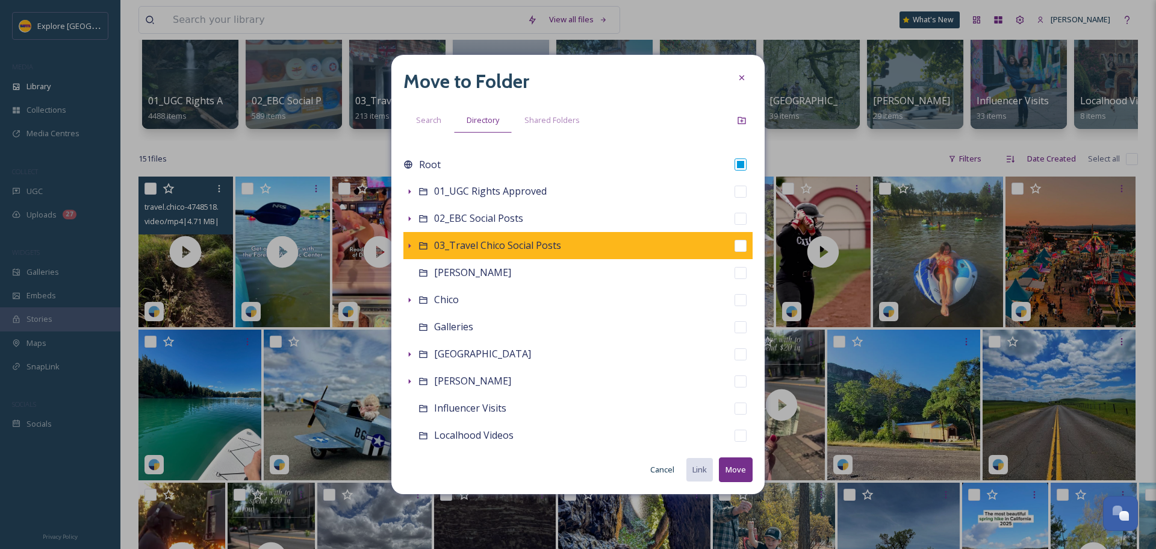
click at [735, 245] on input "checkbox" at bounding box center [741, 246] width 12 height 12
checkbox input "true"
checkbox input "false"
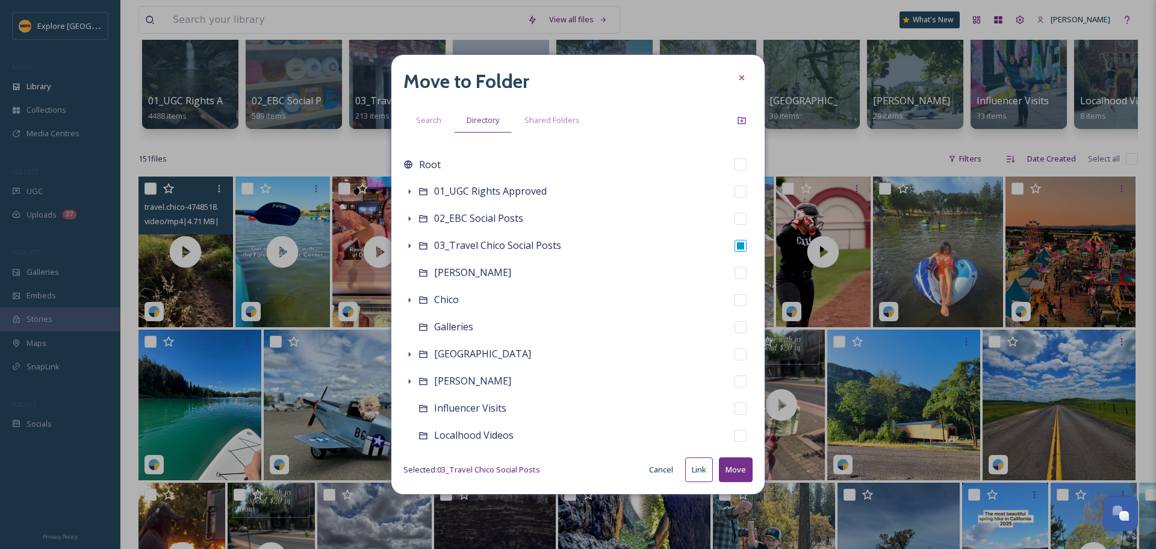
click at [743, 470] on button "Move" at bounding box center [736, 469] width 34 height 25
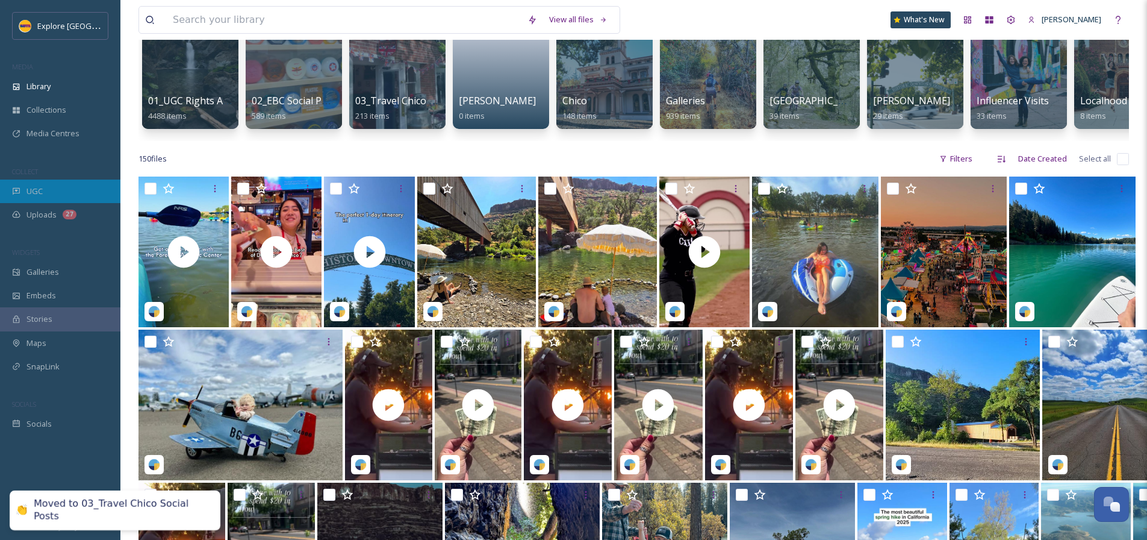
click at [31, 195] on span "UGC" at bounding box center [34, 190] width 16 height 11
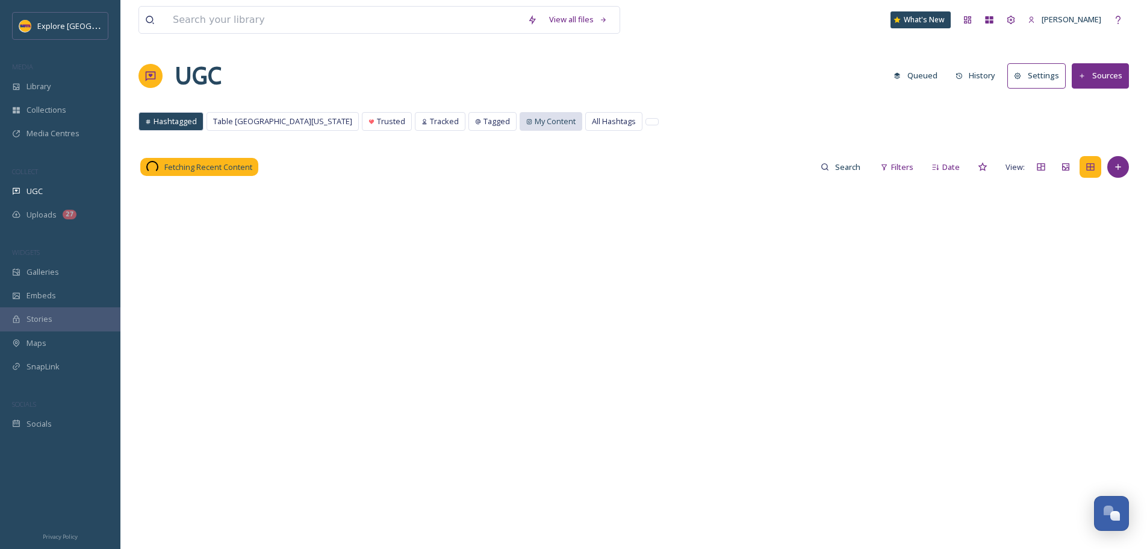
click at [535, 116] on span "My Content" at bounding box center [555, 121] width 41 height 11
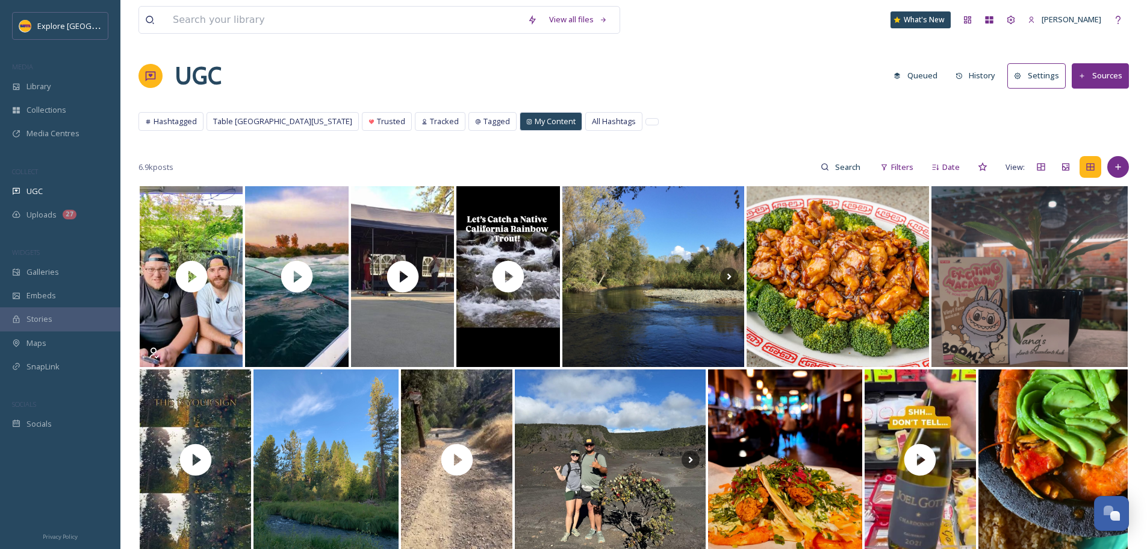
click at [535, 117] on span "My Content" at bounding box center [555, 121] width 41 height 11
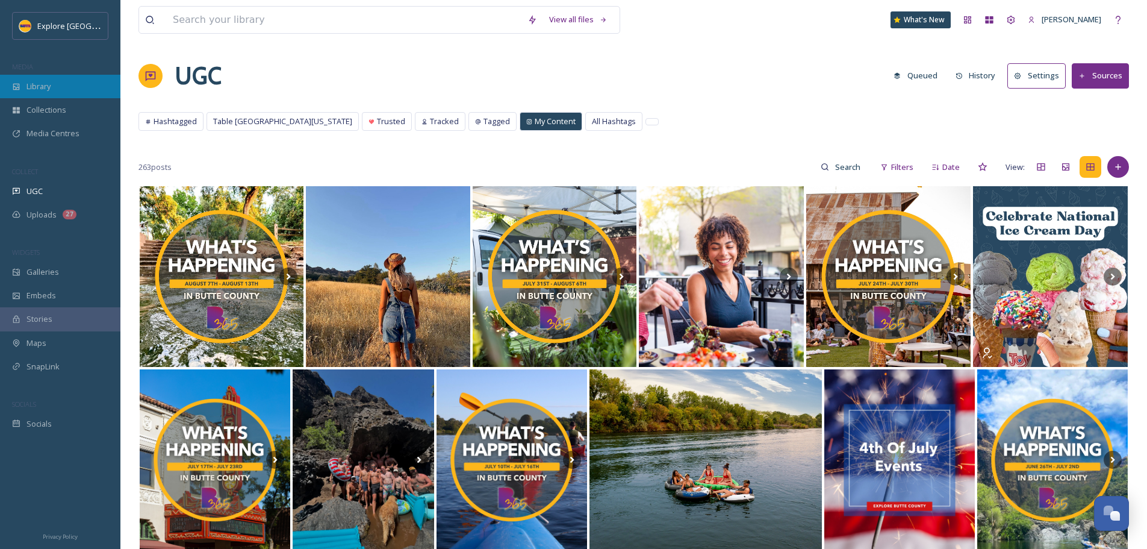
click at [72, 86] on div "Library" at bounding box center [60, 86] width 120 height 23
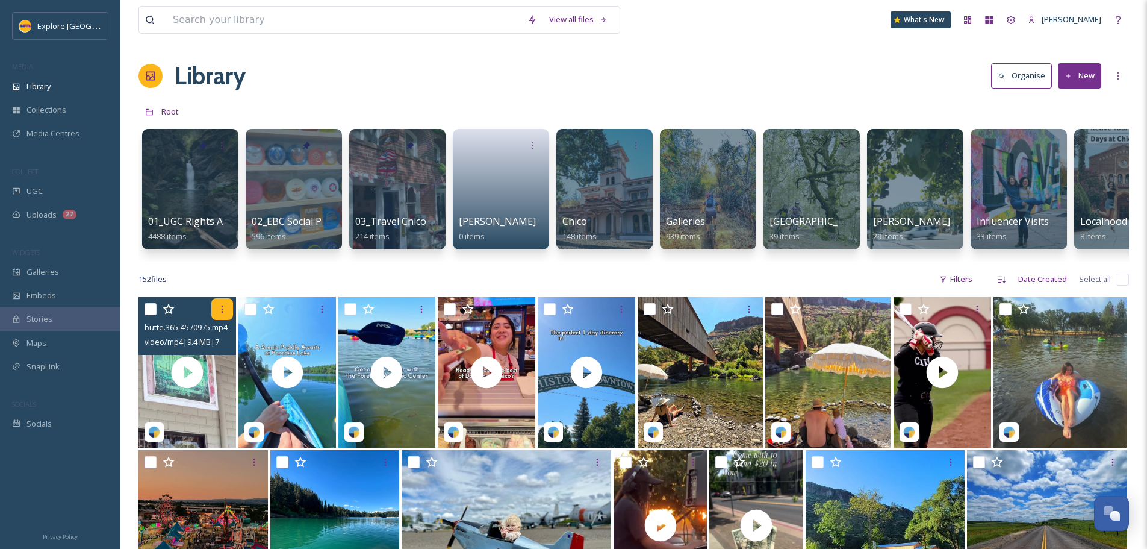
drag, startPoint x: 216, startPoint y: 320, endPoint x: 226, endPoint y: 322, distance: 10.5
click at [216, 320] on div at bounding box center [222, 309] width 22 height 22
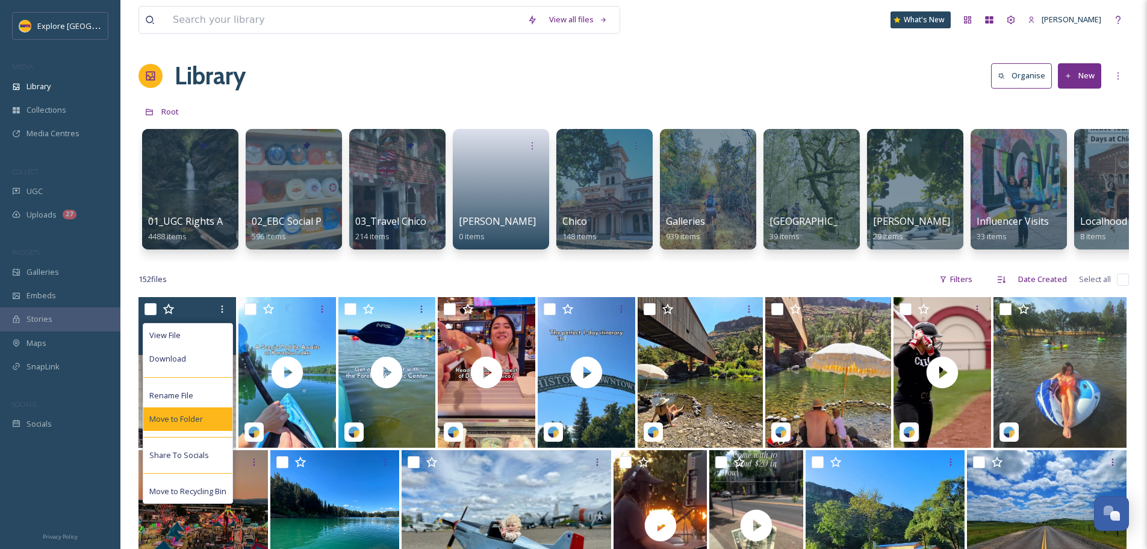
click at [204, 424] on div "Move to Folder" at bounding box center [187, 418] width 89 height 23
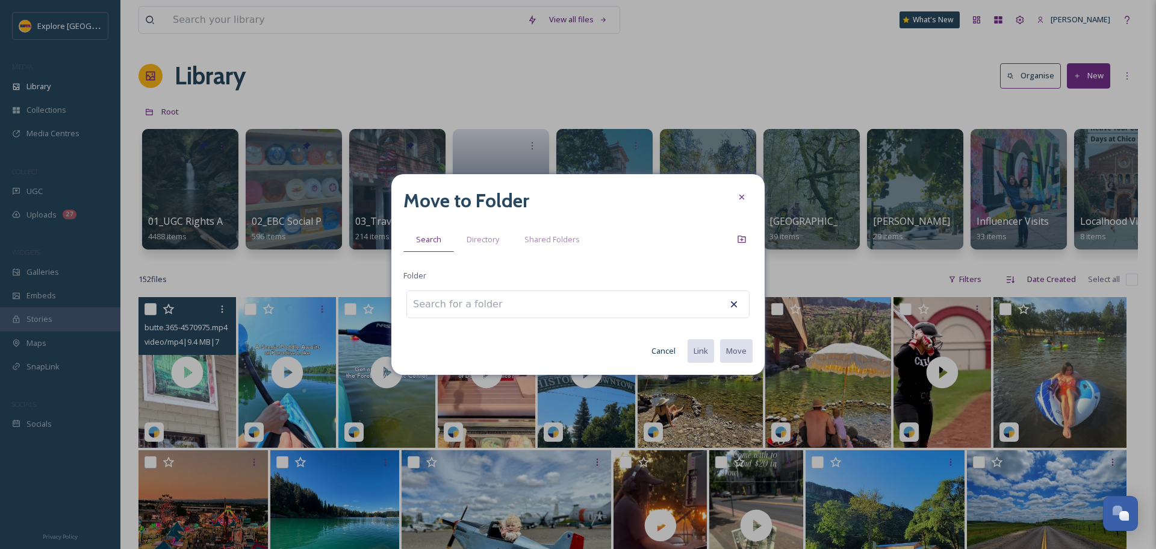
click at [497, 260] on div "Move to Folder Search Directory Shared Folders Folder Cancel Link Move" at bounding box center [577, 274] width 373 height 201
click at [493, 240] on span "Directory" at bounding box center [483, 239] width 33 height 11
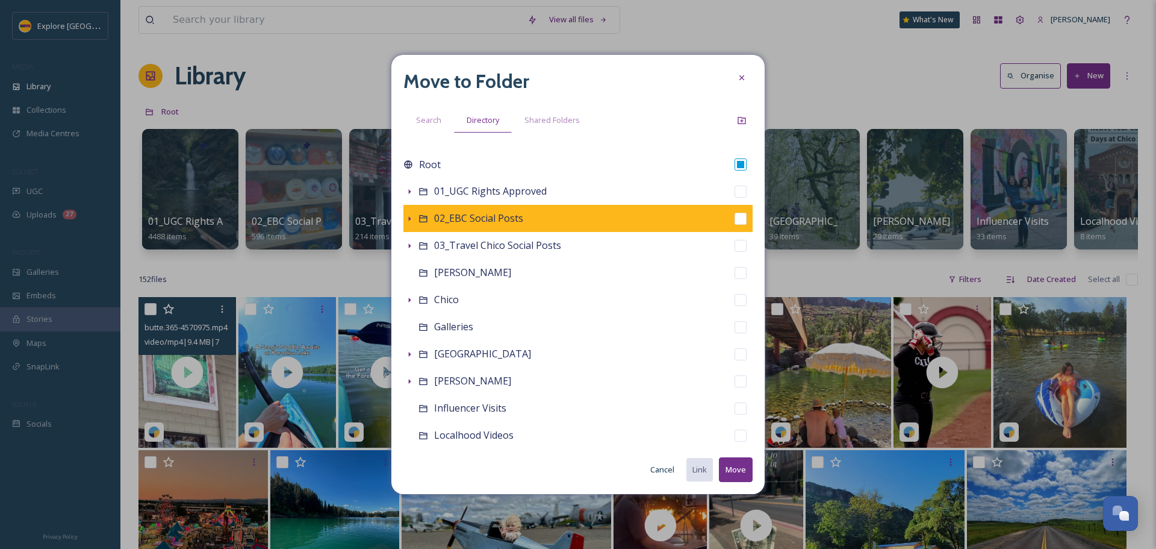
click at [443, 213] on span "02_EBC Social Posts" at bounding box center [478, 217] width 89 height 13
checkbox input "false"
checkbox input "true"
click at [413, 225] on div "02_EBC Social Posts" at bounding box center [577, 218] width 349 height 27
click at [412, 218] on icon at bounding box center [410, 219] width 10 height 10
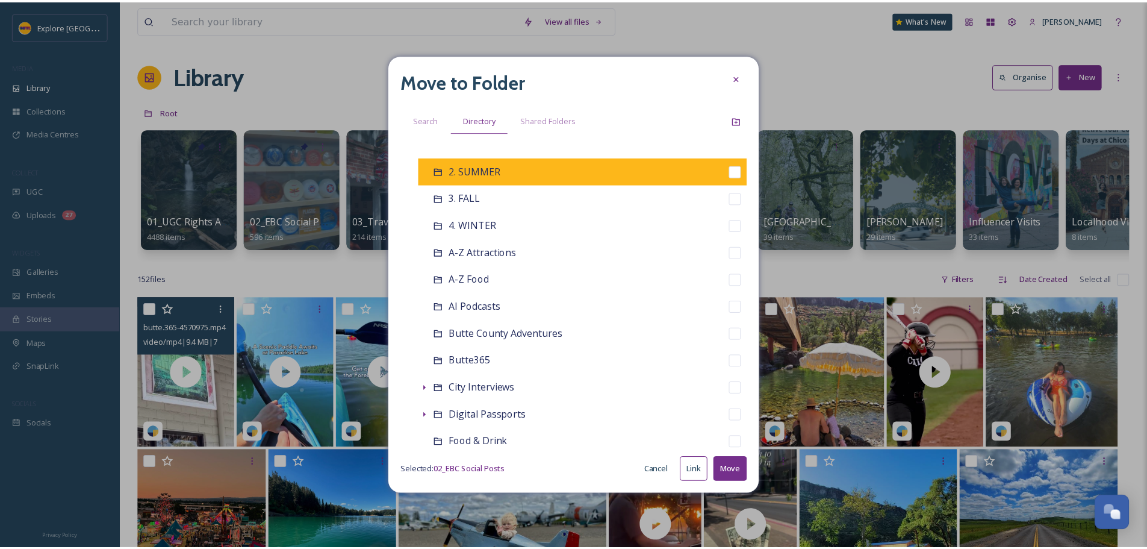
scroll to position [241, 0]
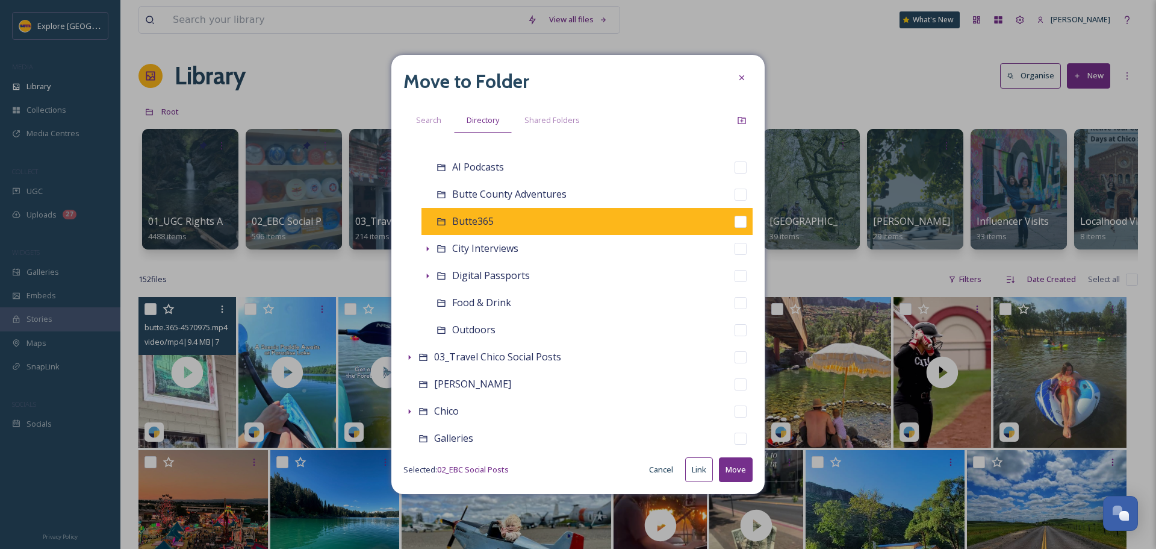
click at [735, 222] on input "checkbox" at bounding box center [741, 222] width 12 height 12
checkbox input "true"
checkbox input "false"
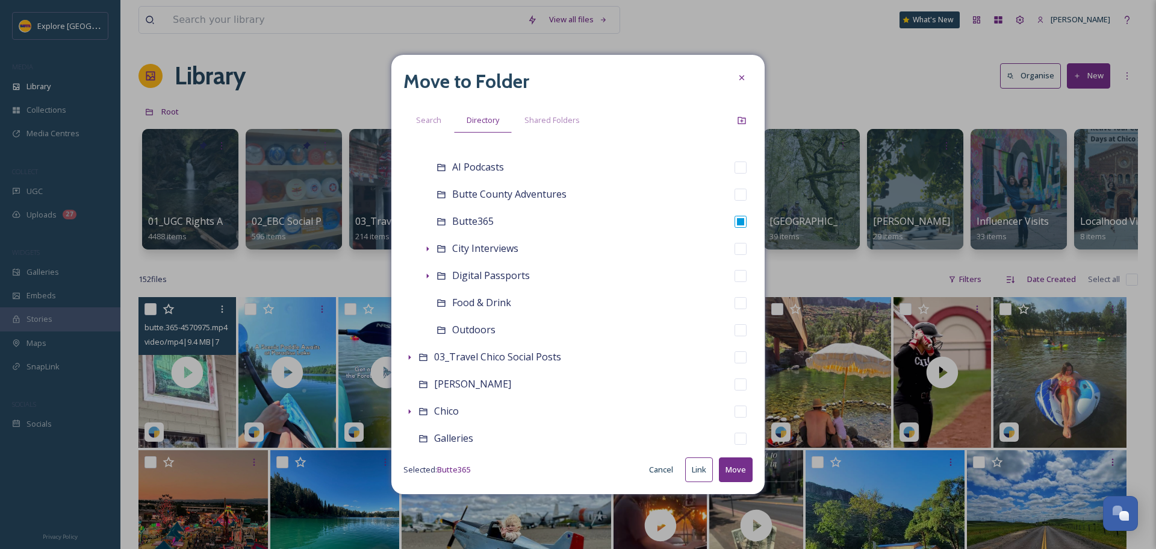
click at [733, 467] on button "Move" at bounding box center [736, 469] width 34 height 25
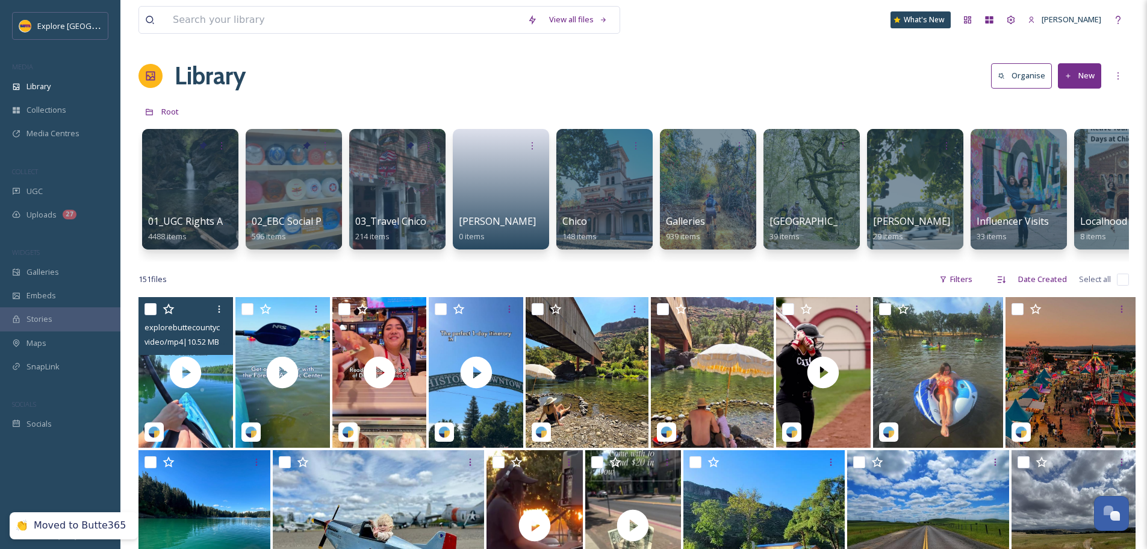
click at [150, 315] on input "checkbox" at bounding box center [151, 309] width 12 height 12
checkbox input "true"
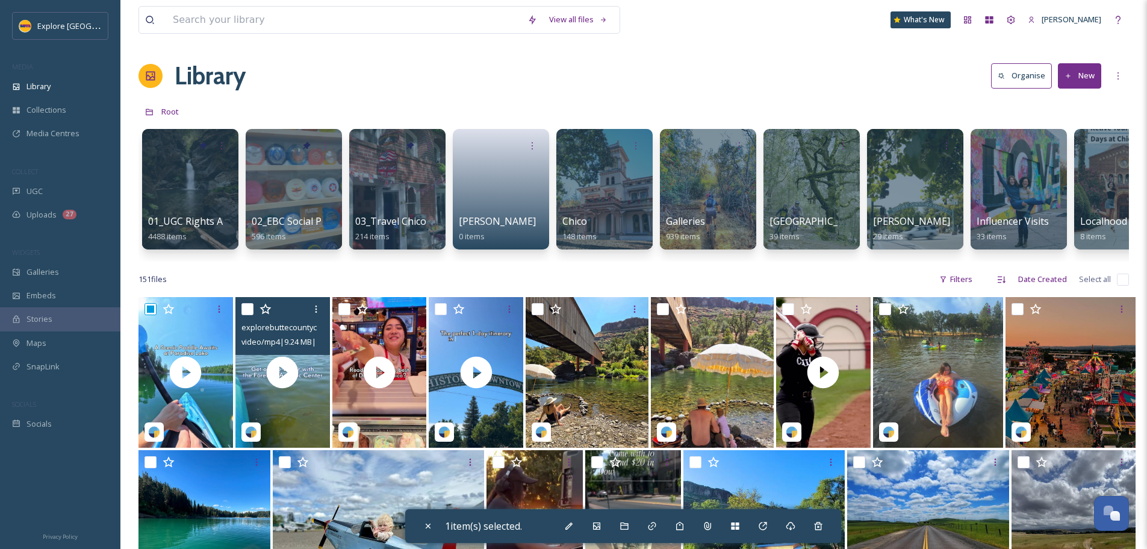
click at [244, 315] on input "checkbox" at bounding box center [247, 309] width 12 height 12
checkbox input "true"
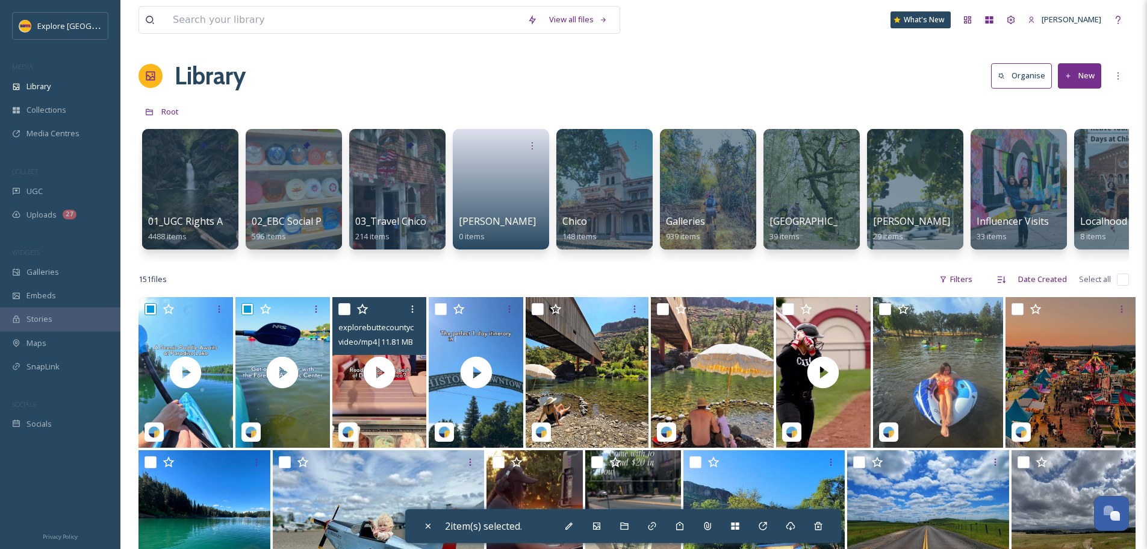
click at [347, 315] on input "checkbox" at bounding box center [344, 309] width 12 height 12
checkbox input "true"
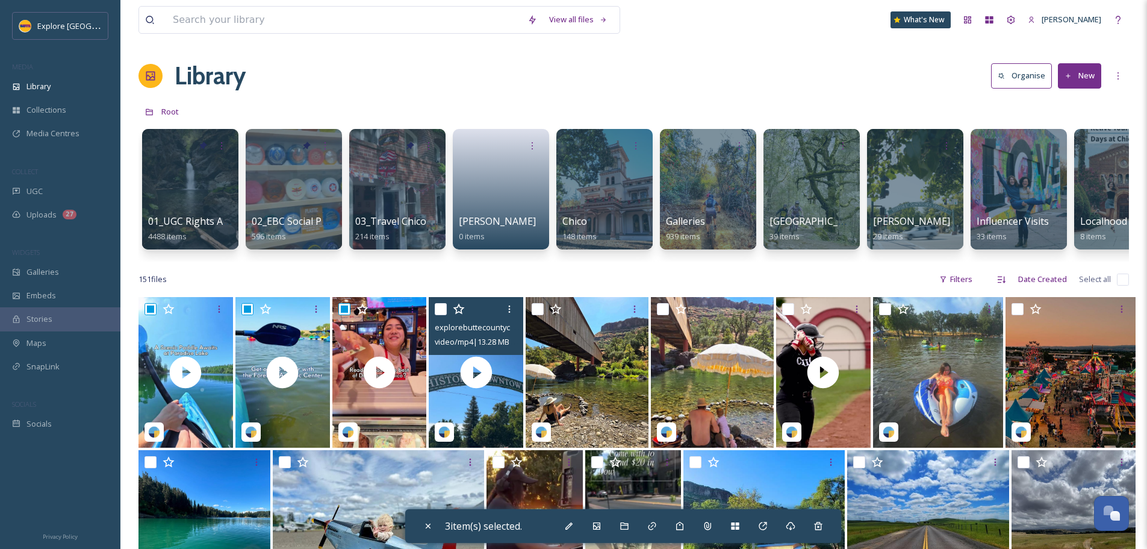
click at [440, 315] on input "checkbox" at bounding box center [441, 309] width 12 height 12
checkbox input "true"
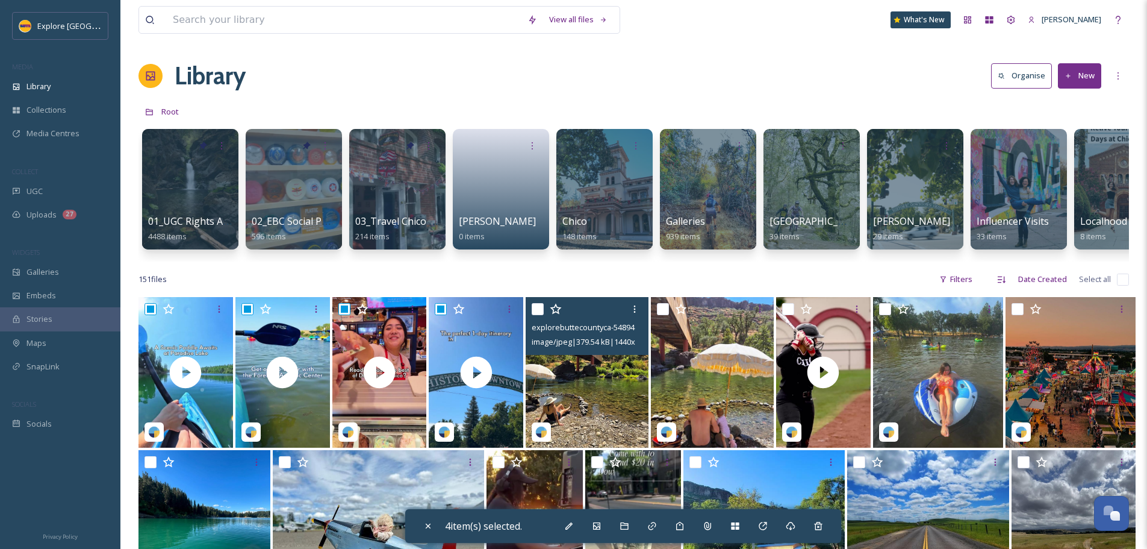
click at [540, 315] on input "checkbox" at bounding box center [538, 309] width 12 height 12
checkbox input "true"
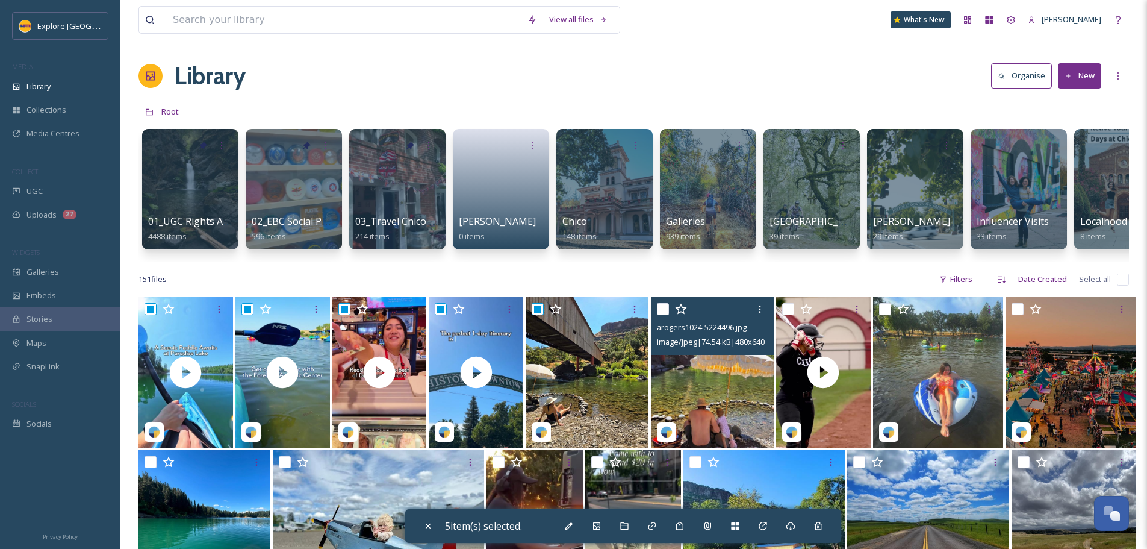
click at [665, 313] on input "checkbox" at bounding box center [663, 309] width 12 height 12
checkbox input "true"
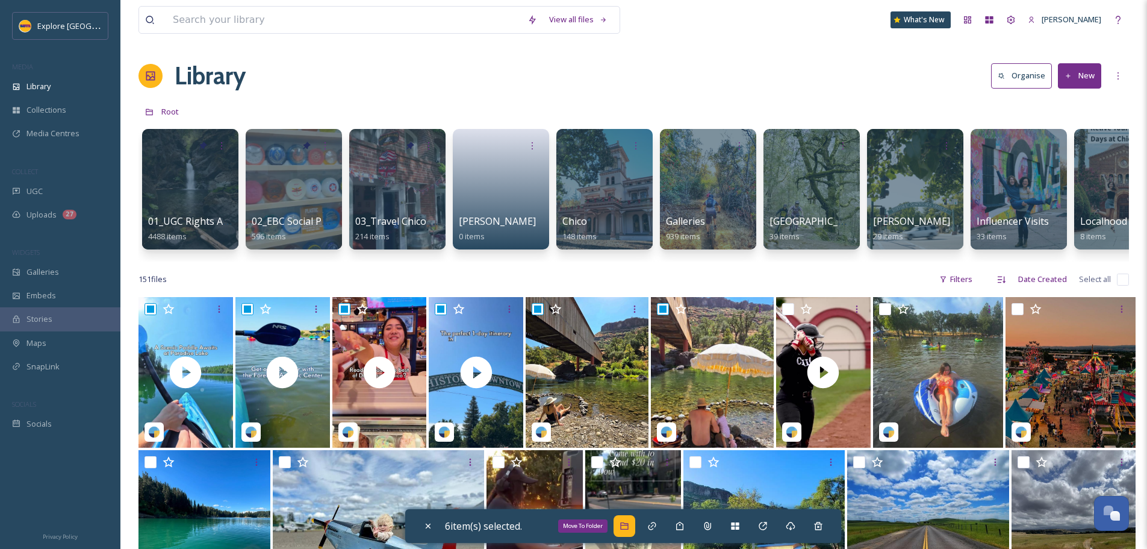
click at [628, 528] on icon at bounding box center [624, 525] width 8 height 7
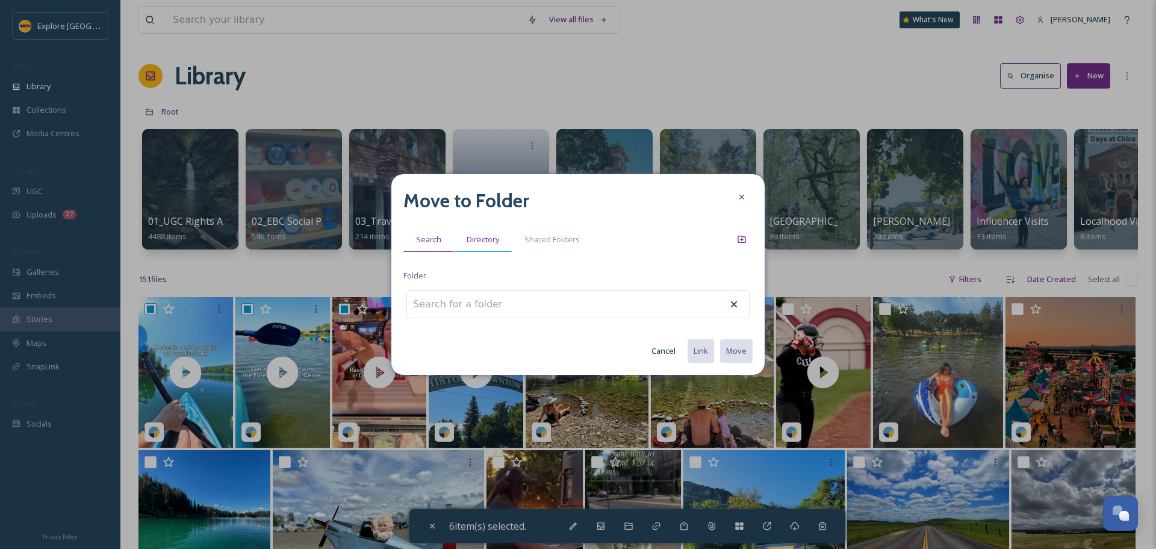
click at [481, 227] on div "Directory" at bounding box center [483, 239] width 58 height 25
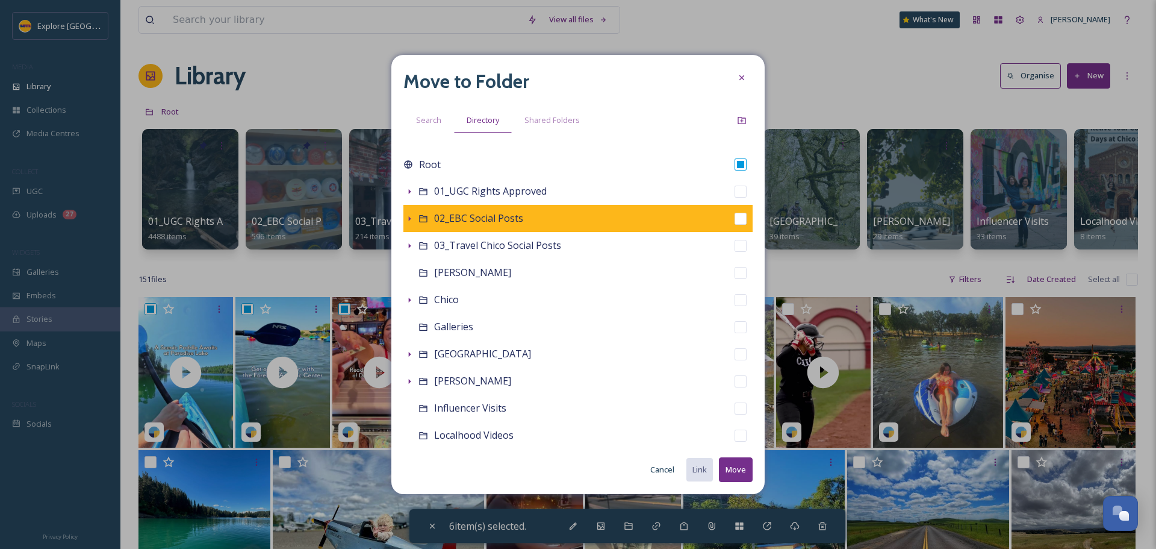
click at [735, 221] on input "checkbox" at bounding box center [741, 219] width 12 height 12
checkbox input "true"
checkbox input "false"
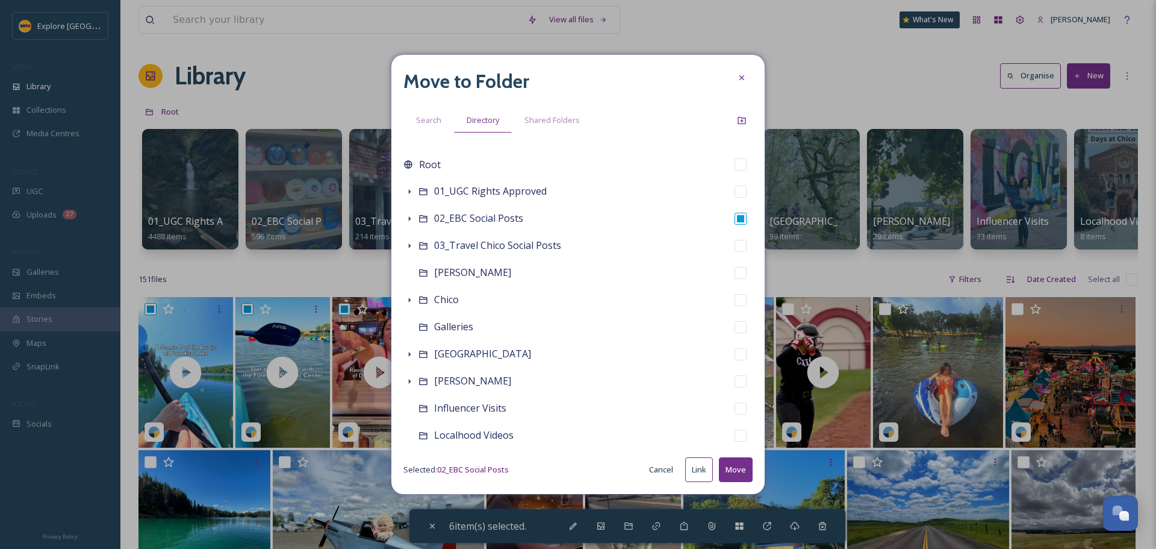
click at [743, 470] on button "Move" at bounding box center [736, 469] width 34 height 25
